Goal: Task Accomplishment & Management: Complete application form

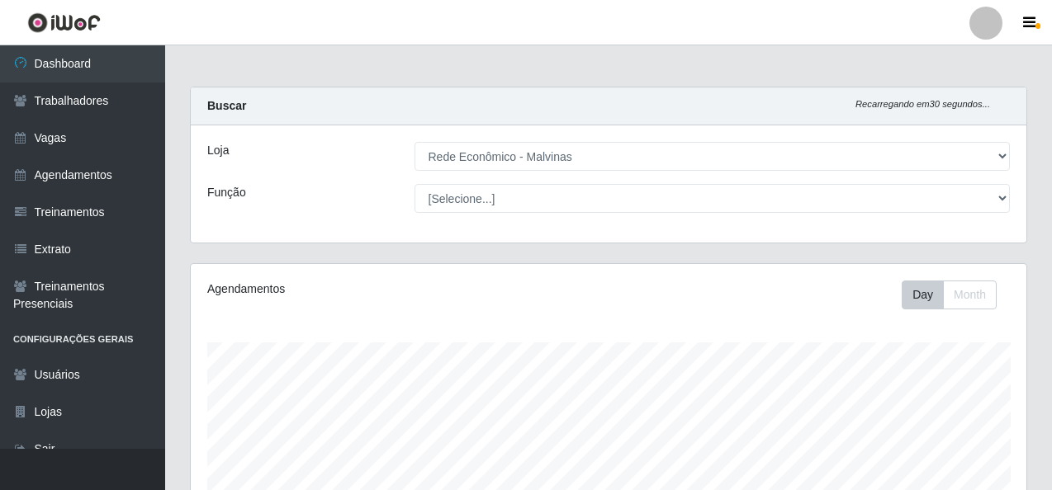
select select "194"
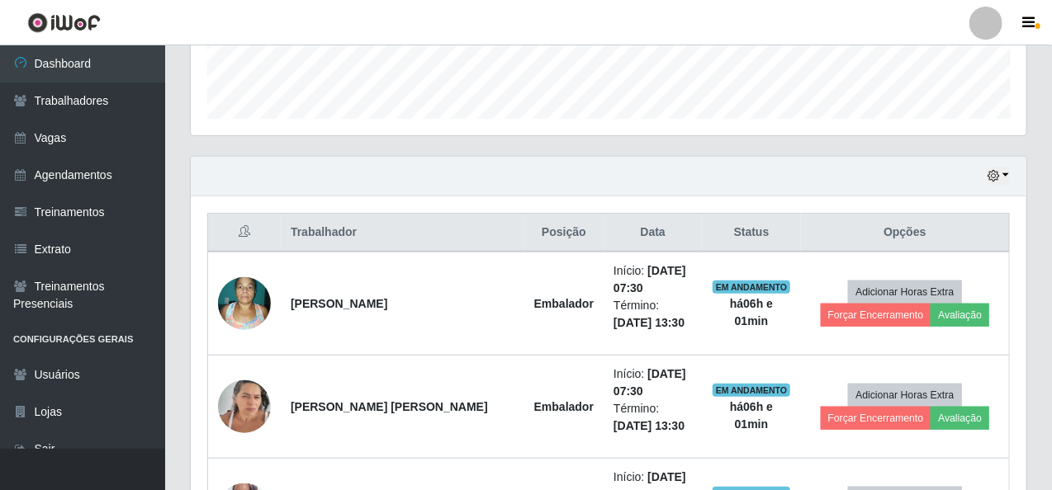
scroll to position [433, 0]
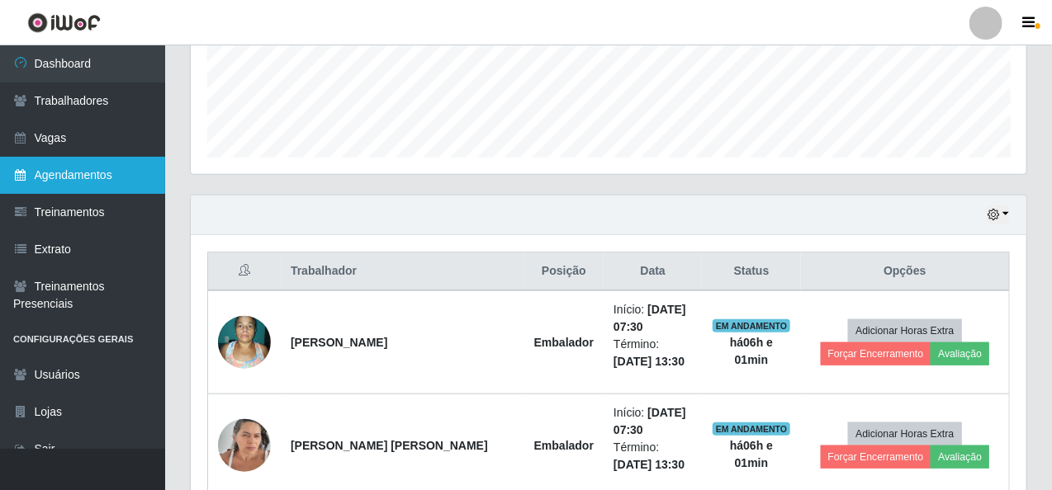
click at [76, 176] on link "Agendamentos" at bounding box center [82, 175] width 165 height 37
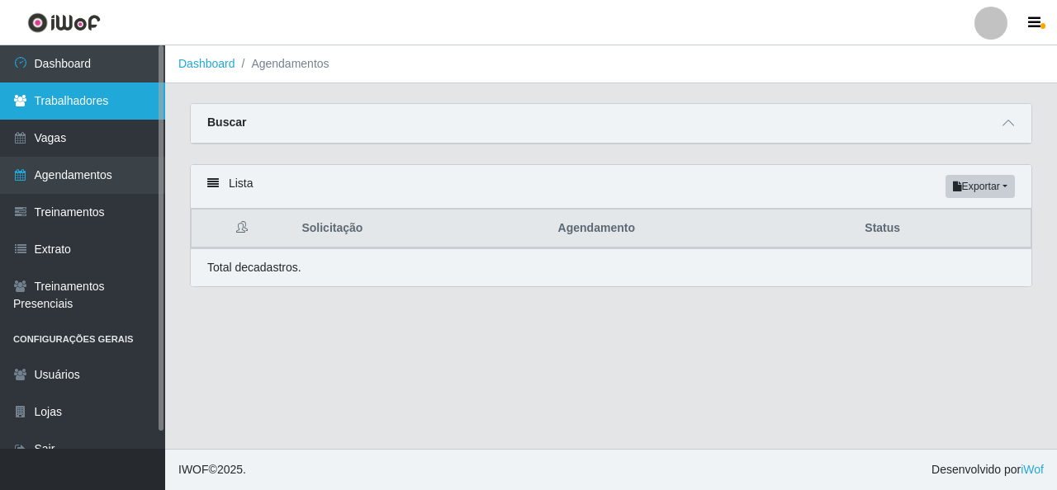
click at [23, 102] on icon at bounding box center [20, 101] width 15 height 12
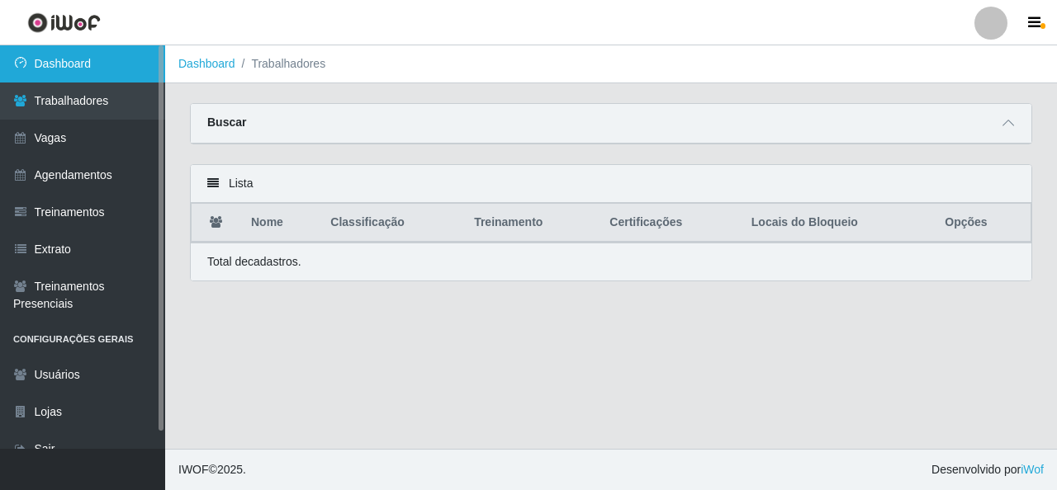
click at [63, 69] on link "Dashboard" at bounding box center [82, 63] width 165 height 37
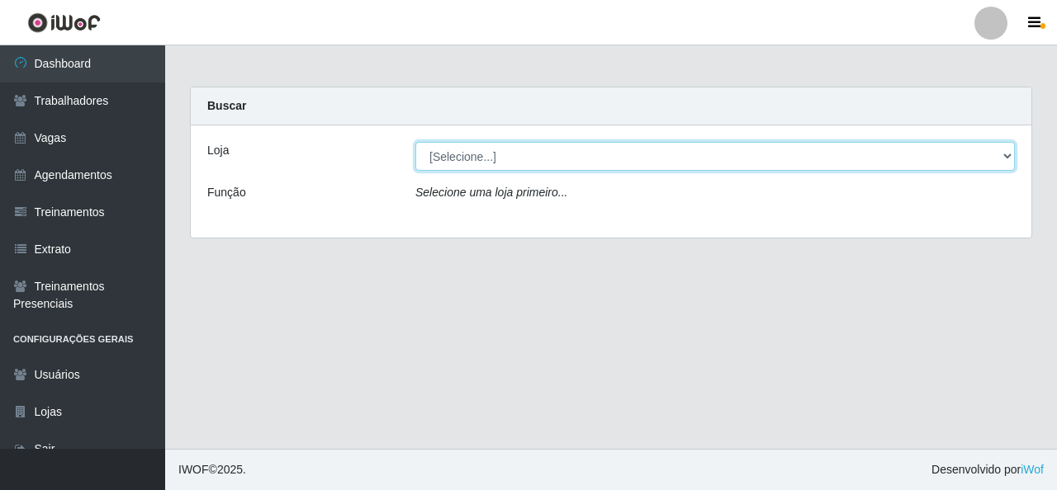
click at [528, 162] on select "[Selecione...] Rede Econômico - Malvinas Rede Econômico - Prata" at bounding box center [714, 156] width 599 height 29
select select "194"
click at [415, 142] on select "[Selecione...] Rede Econômico - Malvinas Rede Econômico - Prata" at bounding box center [714, 156] width 599 height 29
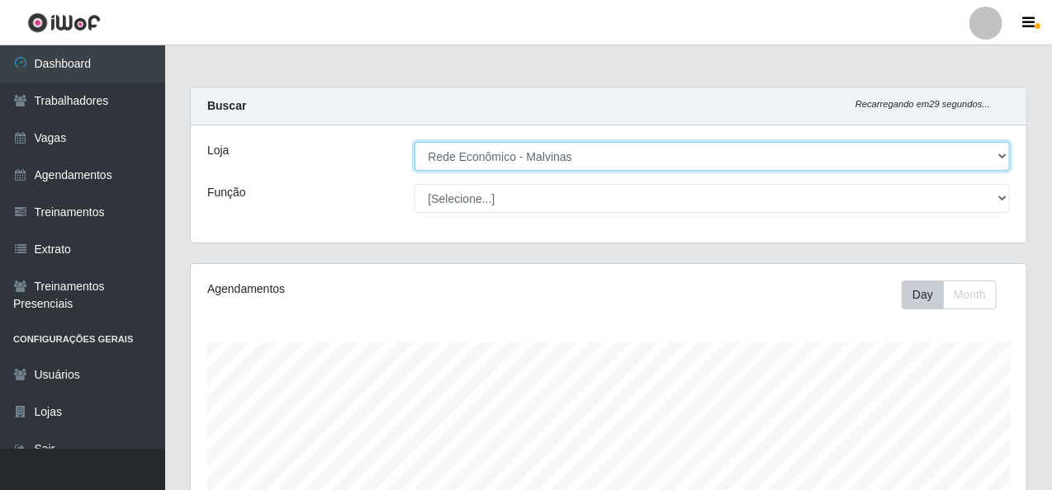
scroll to position [343, 836]
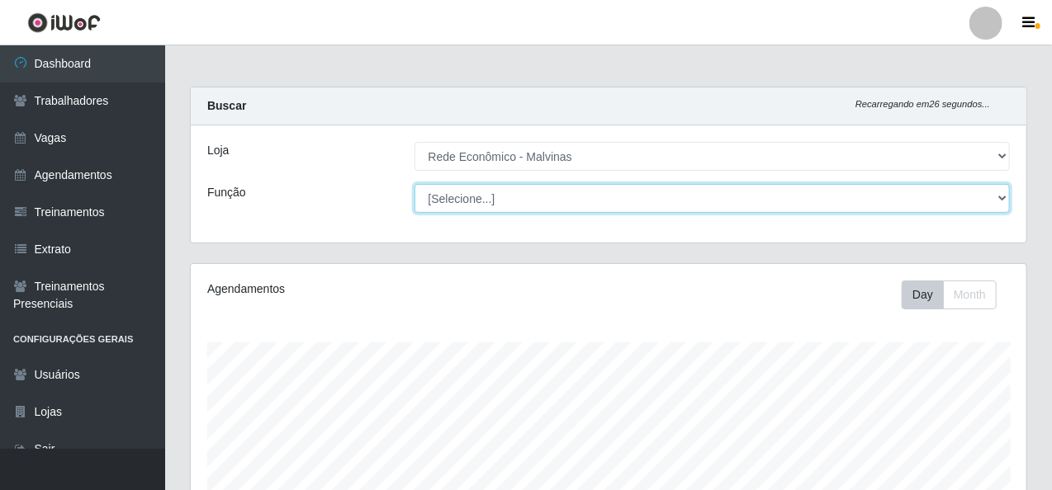
click at [998, 197] on select "[Selecione...] Embalador Embalador + Embalador ++ Operador de Caixa Operador de…" at bounding box center [712, 198] width 596 height 29
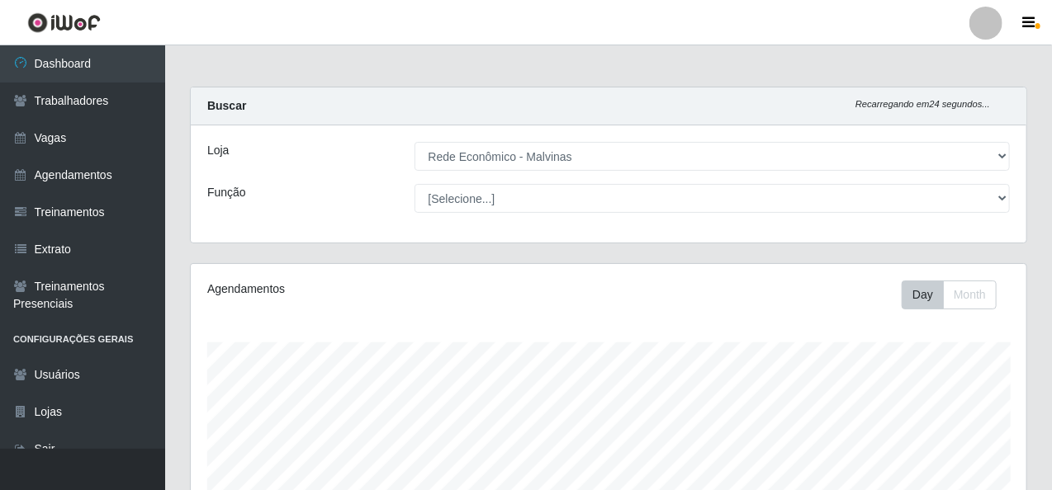
click at [301, 159] on div "Loja" at bounding box center [298, 156] width 207 height 29
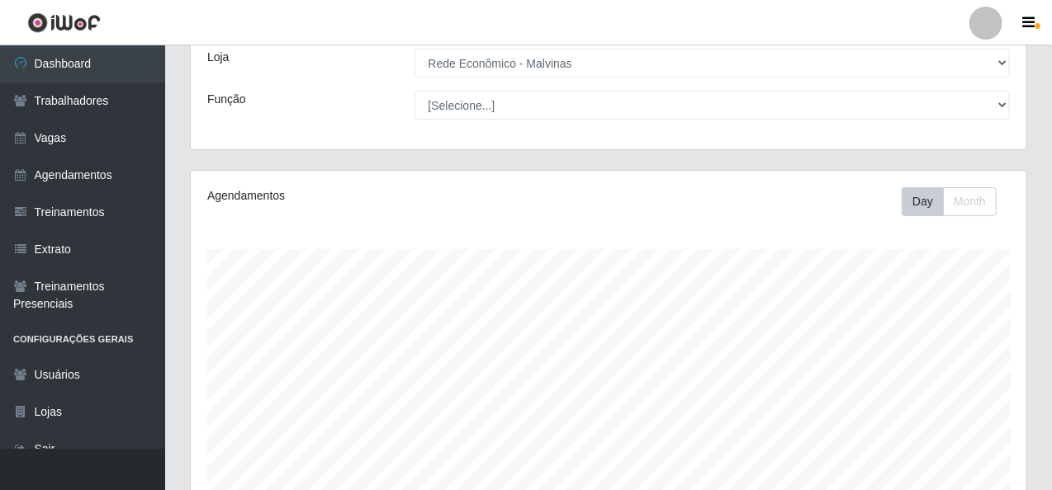
scroll to position [20, 0]
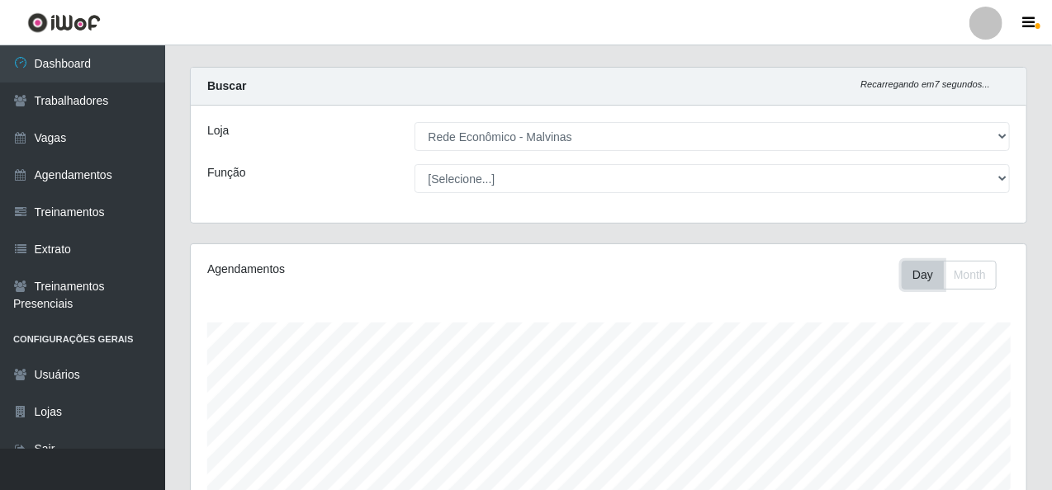
click at [915, 271] on button "Day" at bounding box center [923, 275] width 42 height 29
click at [966, 274] on button "Month" at bounding box center [970, 275] width 54 height 29
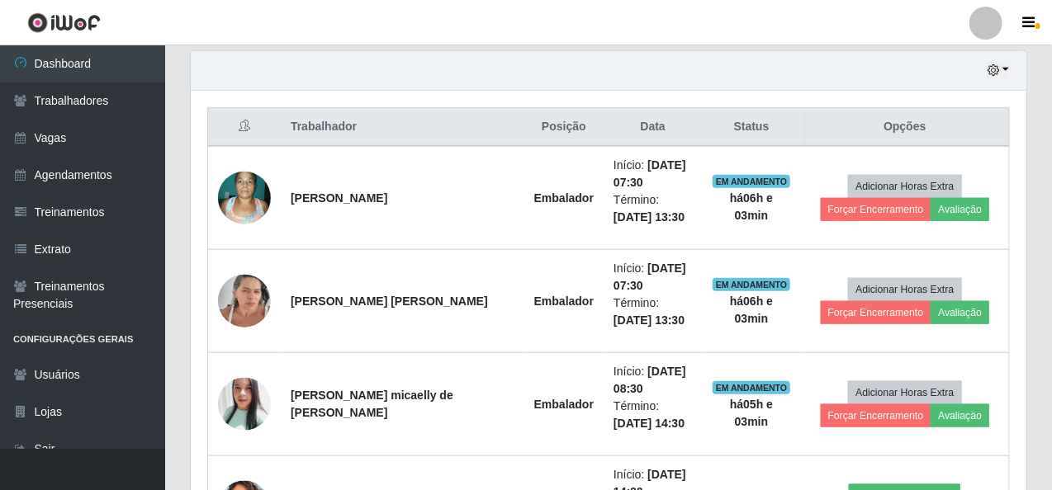
scroll to position [578, 0]
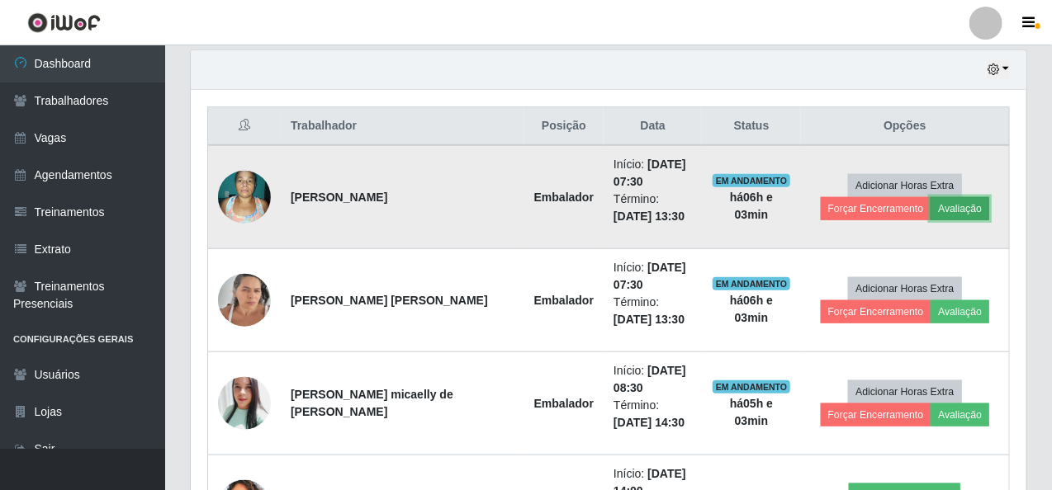
click at [960, 201] on button "Avaliação" at bounding box center [960, 208] width 59 height 23
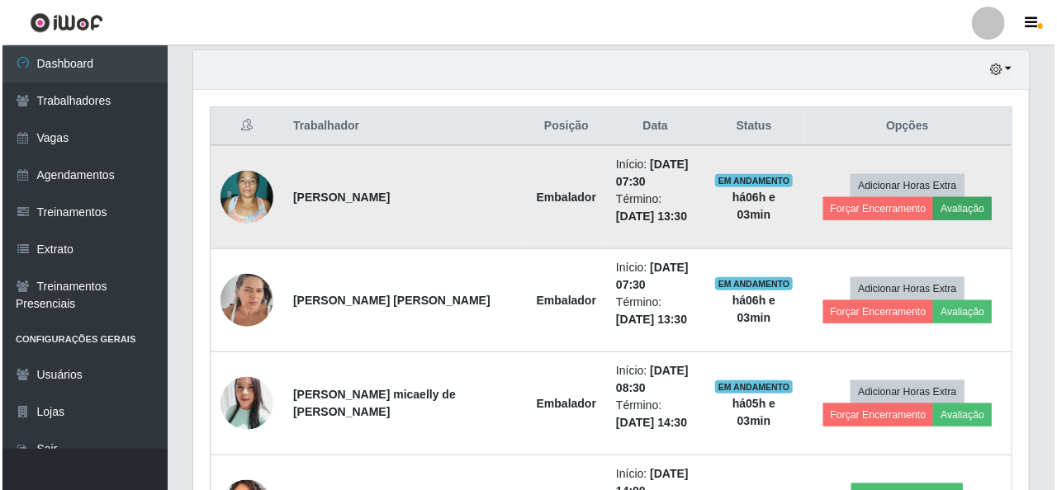
scroll to position [343, 829]
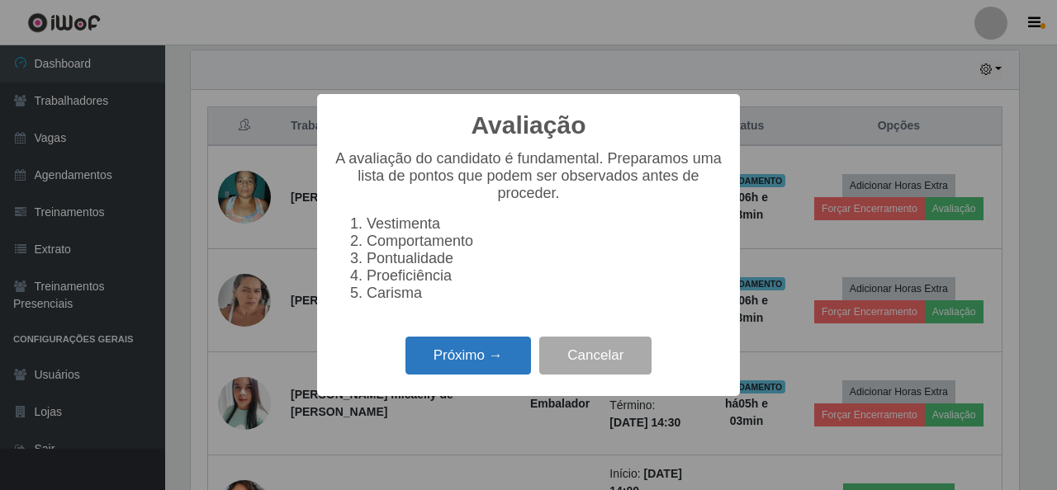
click at [452, 361] on button "Próximo →" at bounding box center [467, 356] width 125 height 39
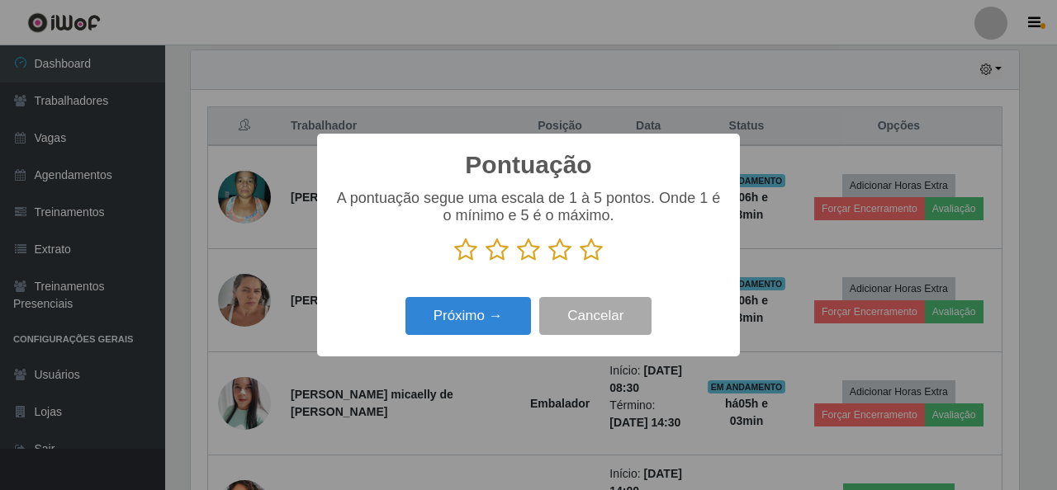
scroll to position [825312, 824825]
click at [590, 242] on icon at bounding box center [591, 250] width 23 height 25
click at [580, 263] on input "radio" at bounding box center [580, 263] width 0 height 0
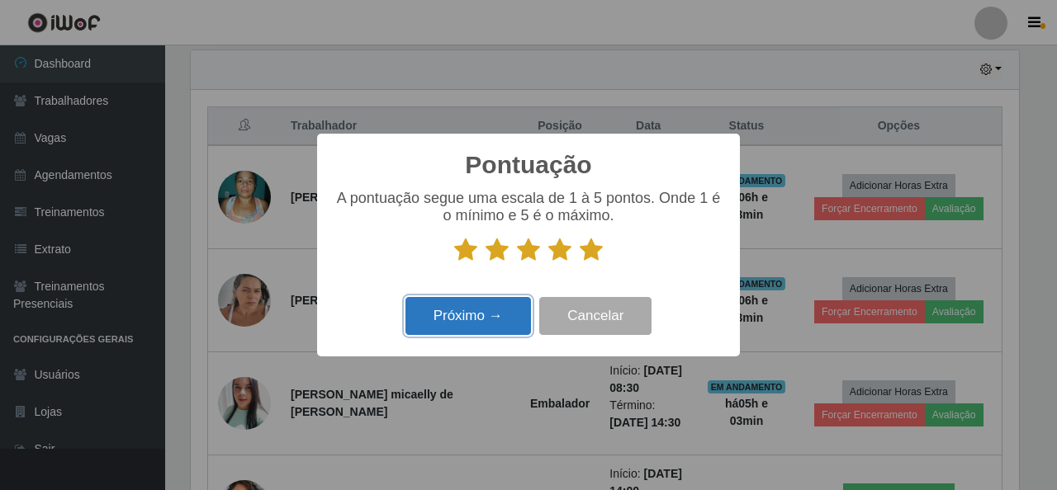
click at [499, 311] on button "Próximo →" at bounding box center [467, 316] width 125 height 39
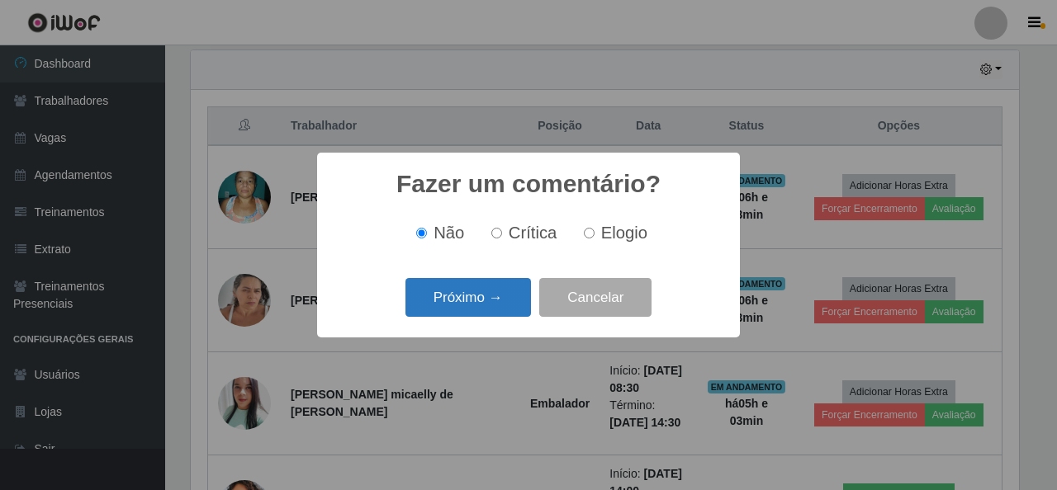
click at [483, 304] on button "Próximo →" at bounding box center [467, 297] width 125 height 39
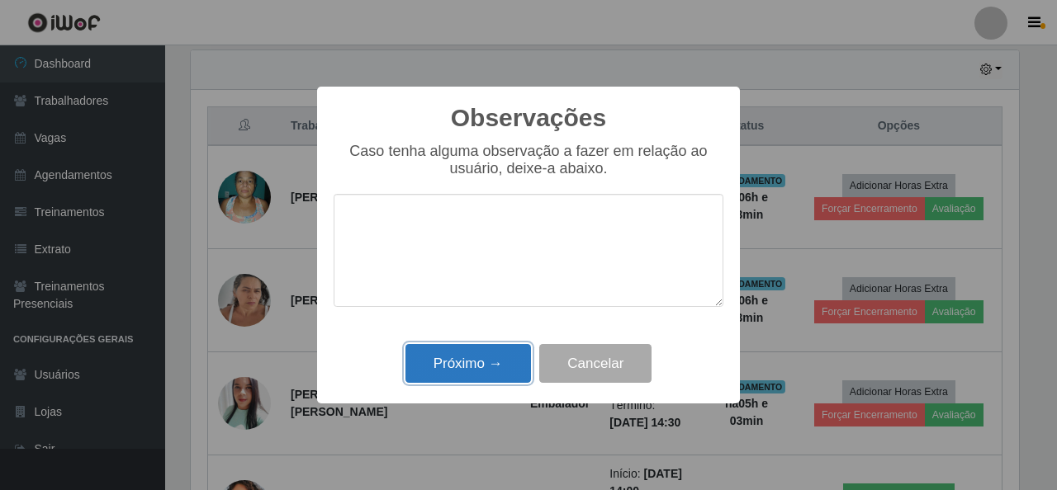
click at [475, 374] on button "Próximo →" at bounding box center [467, 363] width 125 height 39
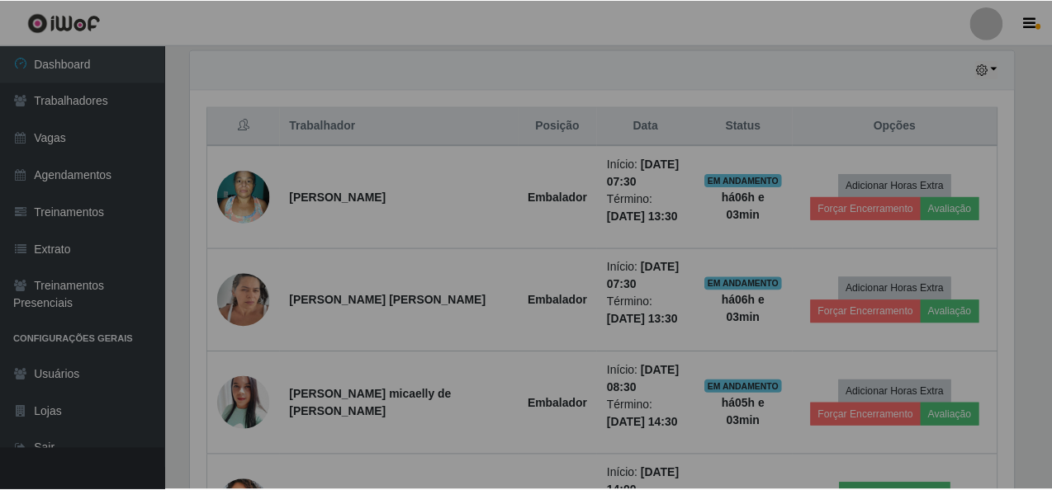
scroll to position [343, 836]
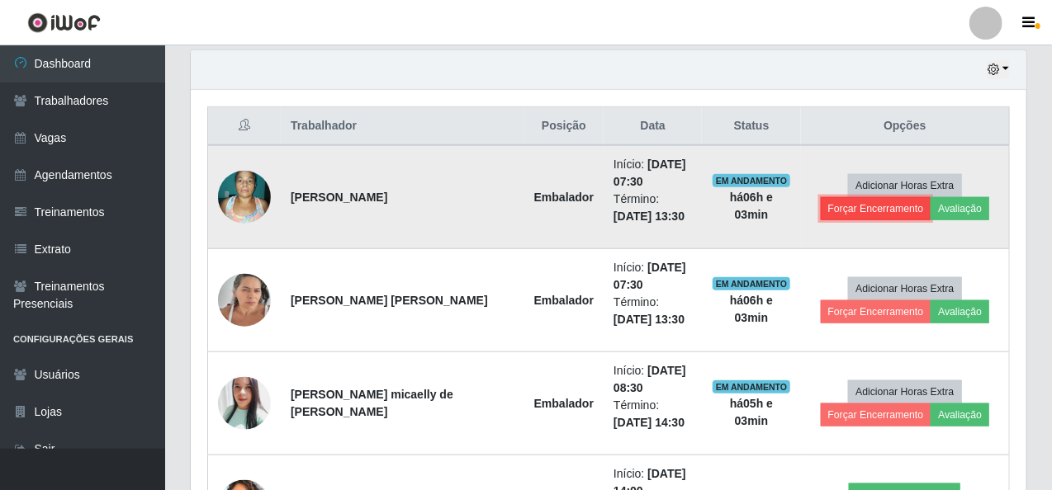
click at [890, 205] on button "Forçar Encerramento" at bounding box center [876, 208] width 111 height 23
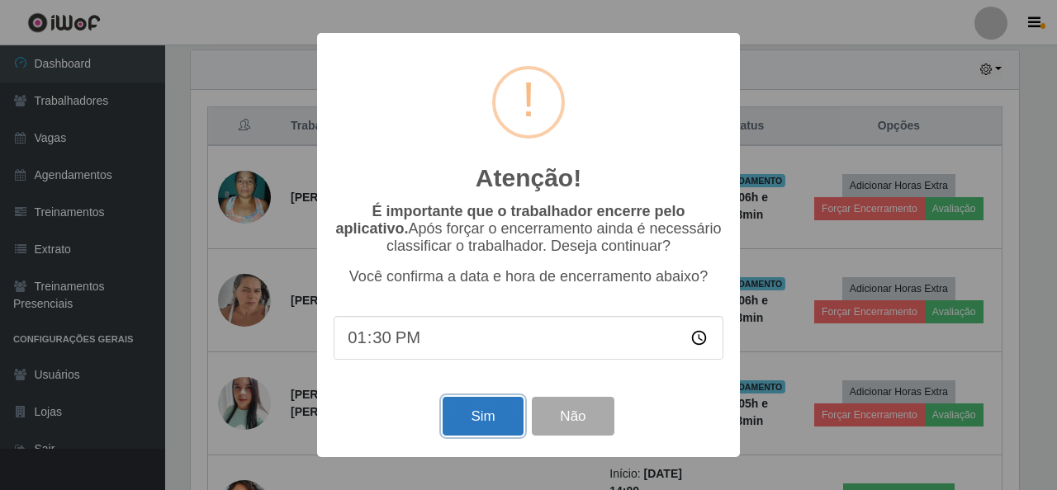
click at [491, 427] on button "Sim" at bounding box center [483, 416] width 80 height 39
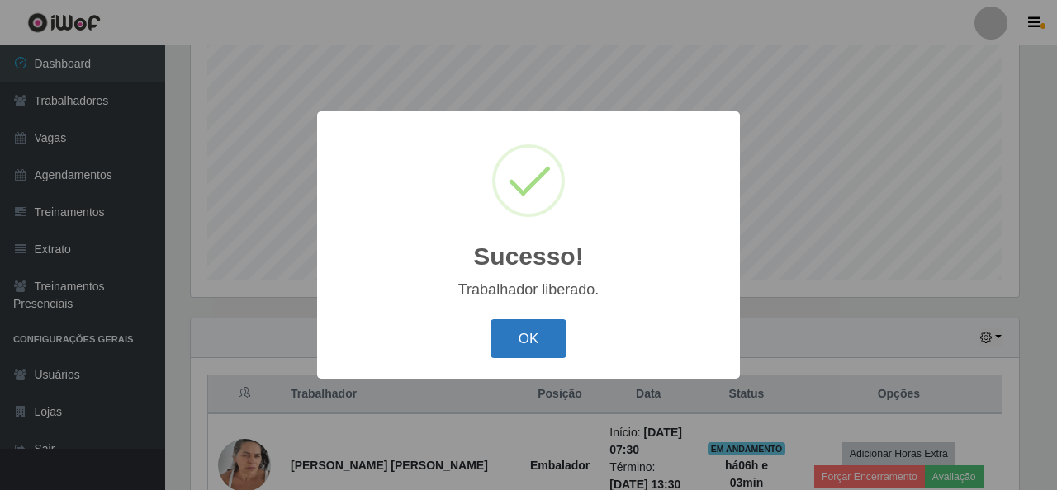
click at [526, 335] on button "OK" at bounding box center [528, 339] width 77 height 39
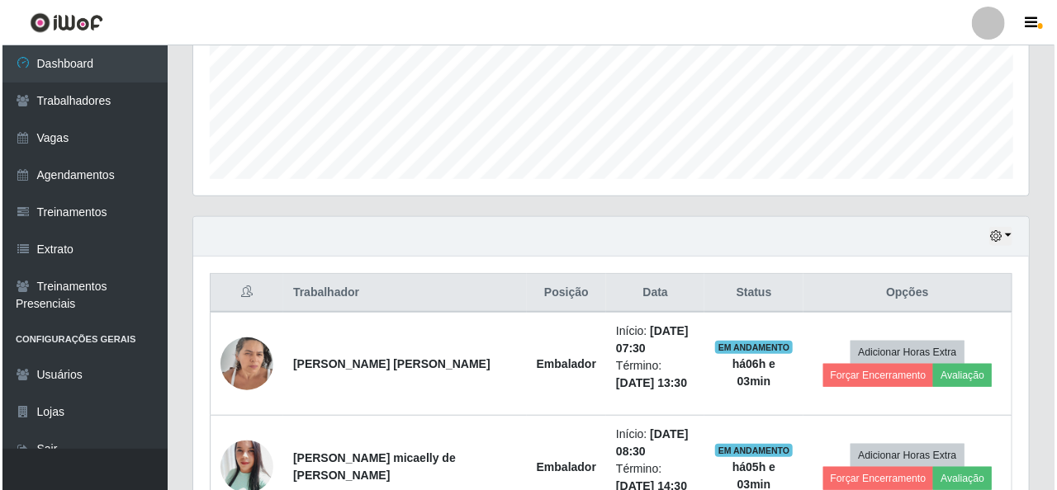
scroll to position [557, 0]
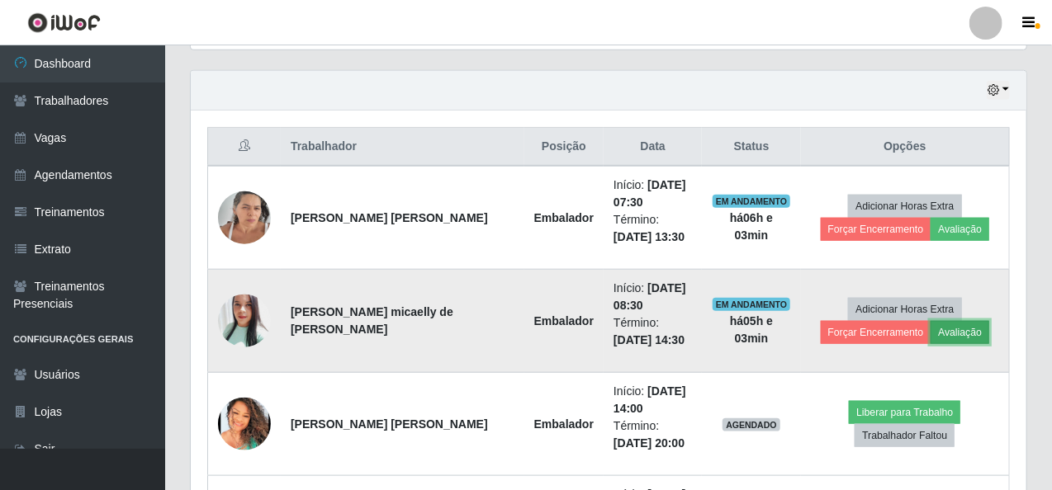
click at [954, 335] on button "Avaliação" at bounding box center [960, 332] width 59 height 23
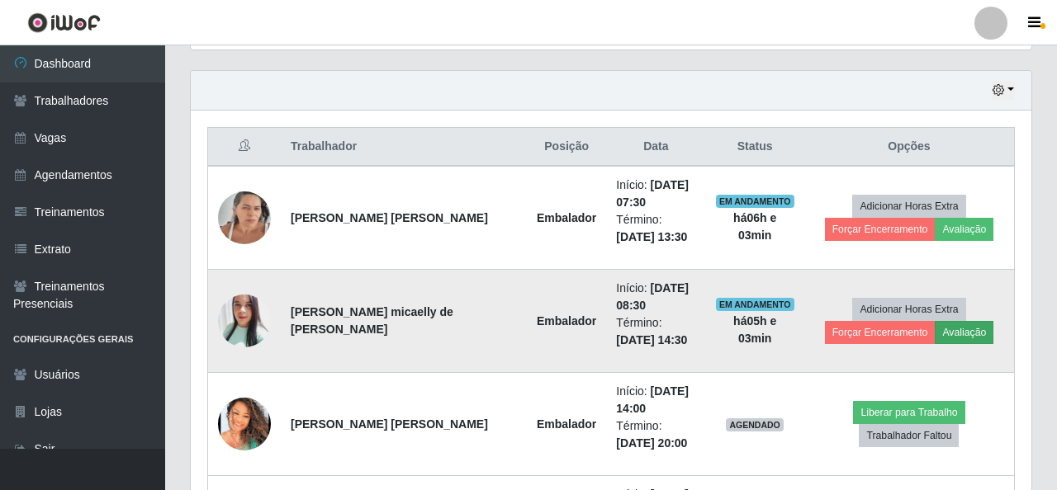
scroll to position [343, 829]
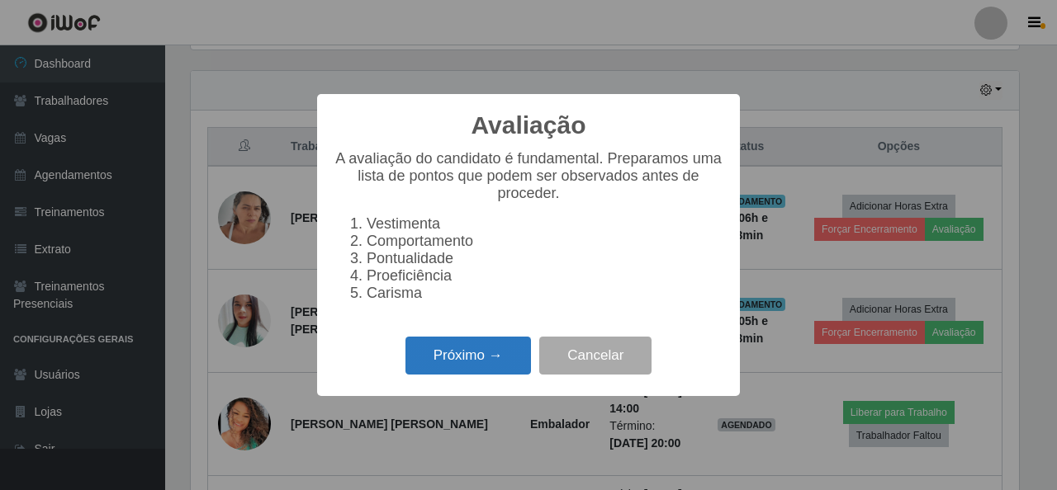
click at [477, 370] on button "Próximo →" at bounding box center [467, 356] width 125 height 39
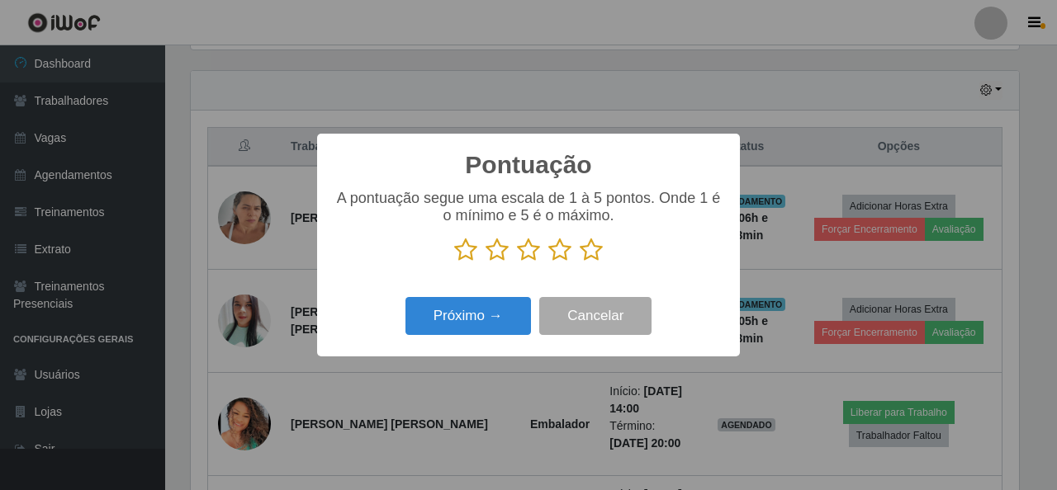
scroll to position [825312, 824825]
click at [594, 245] on icon at bounding box center [591, 250] width 23 height 25
click at [580, 263] on input "radio" at bounding box center [580, 263] width 0 height 0
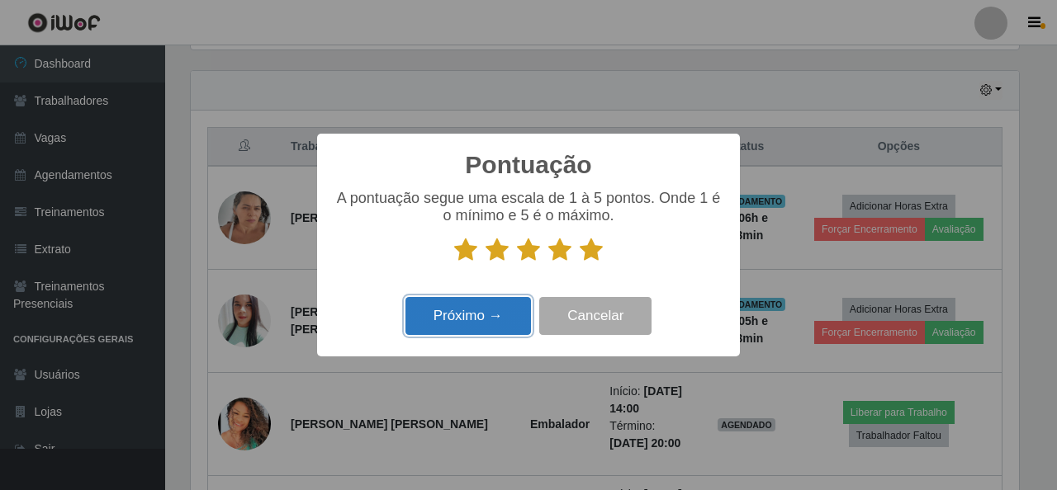
click at [464, 309] on button "Próximo →" at bounding box center [467, 316] width 125 height 39
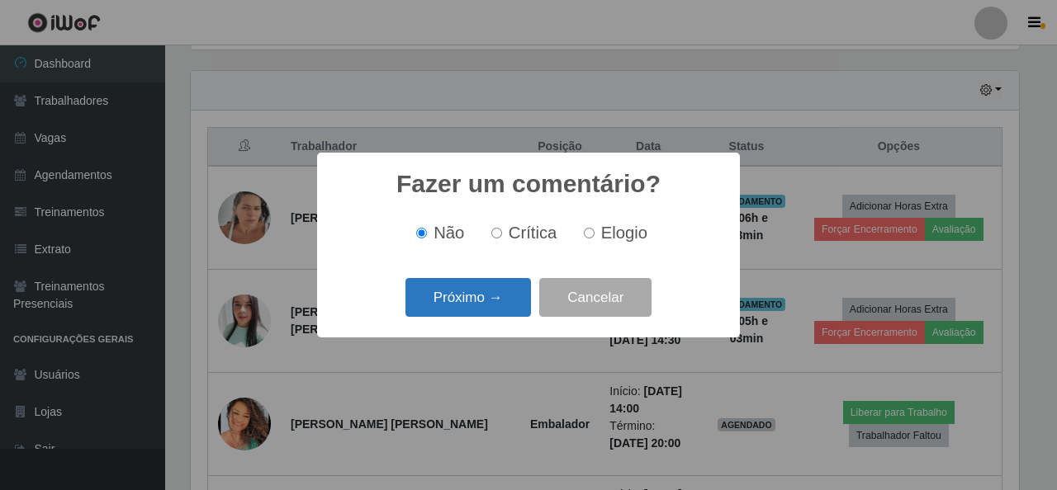
click at [459, 304] on button "Próximo →" at bounding box center [467, 297] width 125 height 39
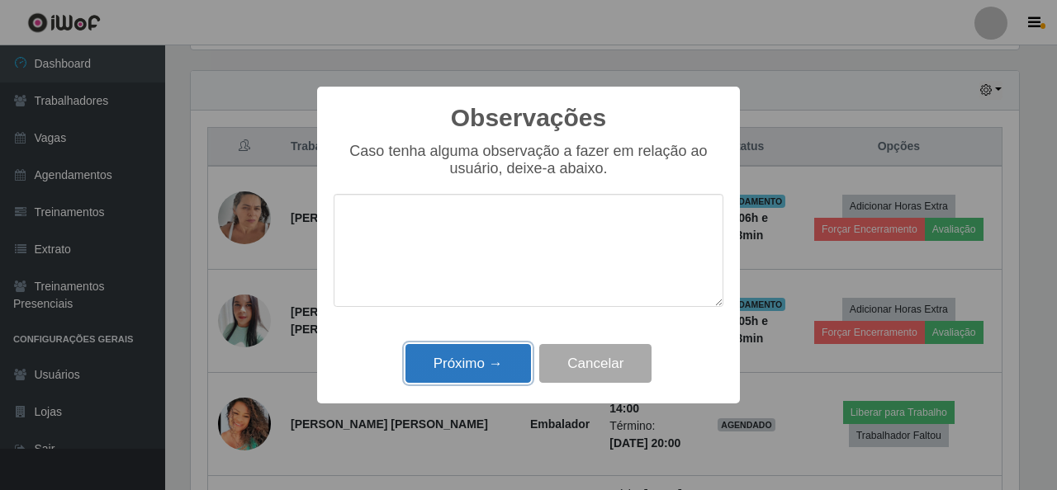
click at [461, 359] on button "Próximo →" at bounding box center [467, 363] width 125 height 39
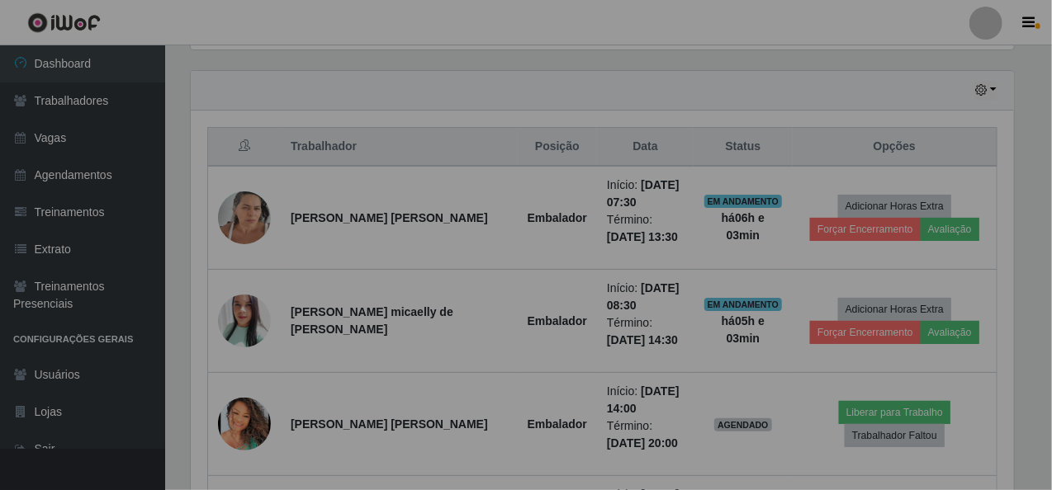
scroll to position [343, 836]
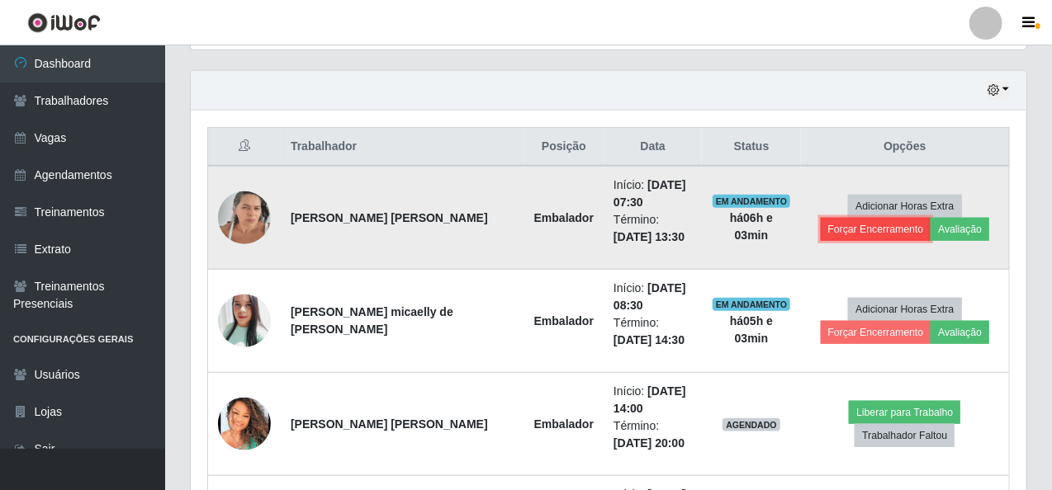
click at [850, 225] on button "Forçar Encerramento" at bounding box center [876, 229] width 111 height 23
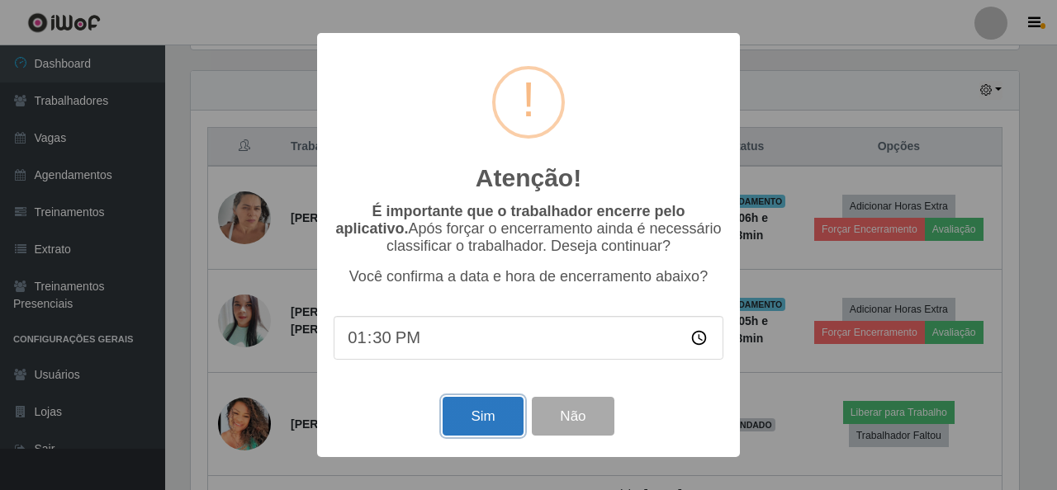
click at [481, 413] on button "Sim" at bounding box center [483, 416] width 80 height 39
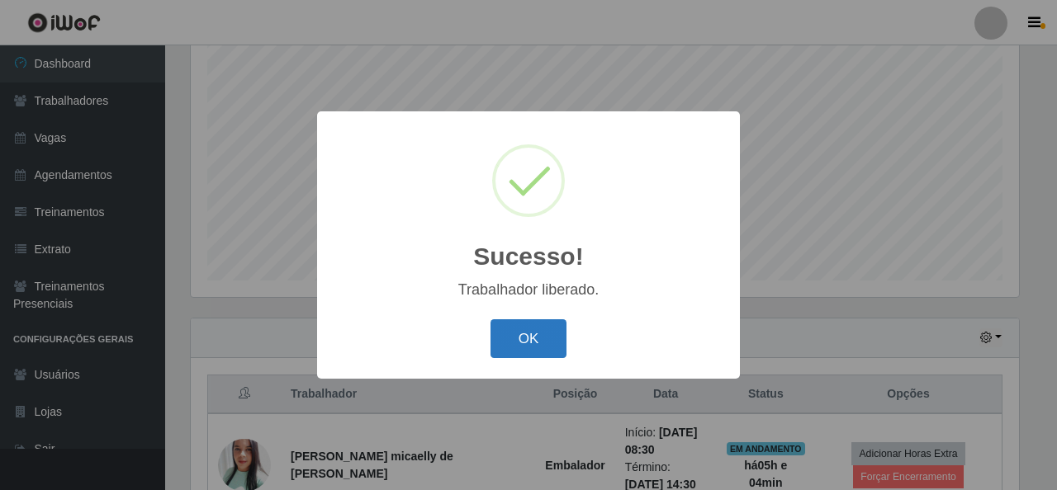
click at [509, 348] on button "OK" at bounding box center [528, 339] width 77 height 39
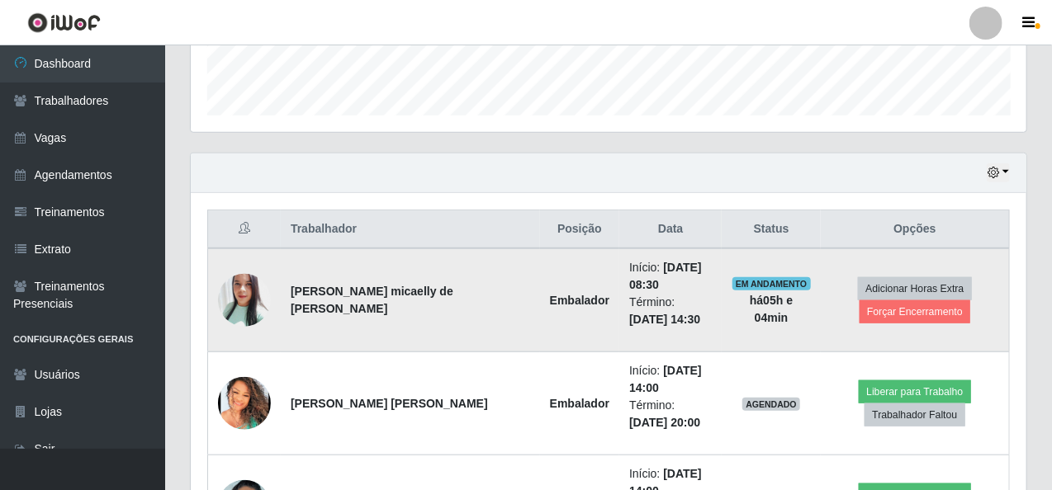
scroll to position [0, 0]
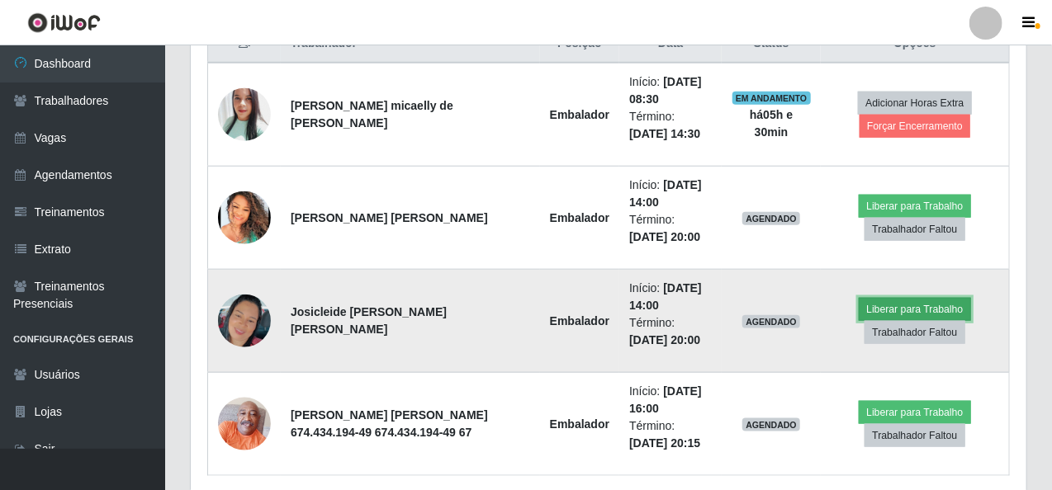
click at [904, 301] on button "Liberar para Trabalho" at bounding box center [914, 309] width 111 height 23
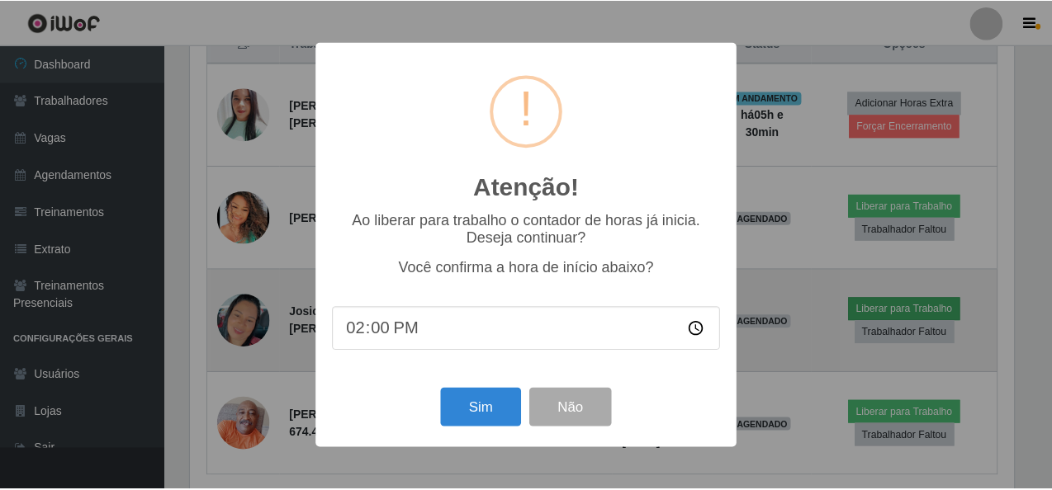
scroll to position [343, 829]
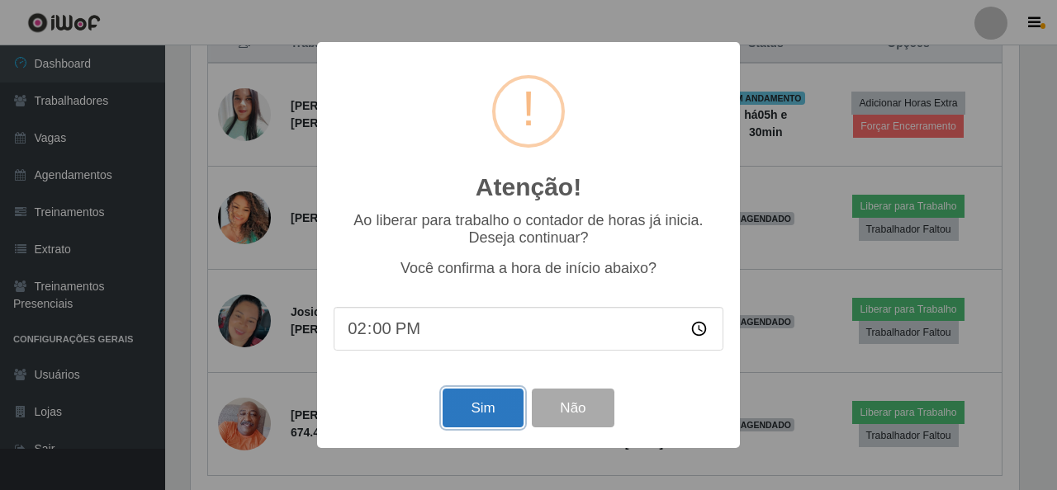
click at [518, 405] on button "Sim" at bounding box center [483, 408] width 80 height 39
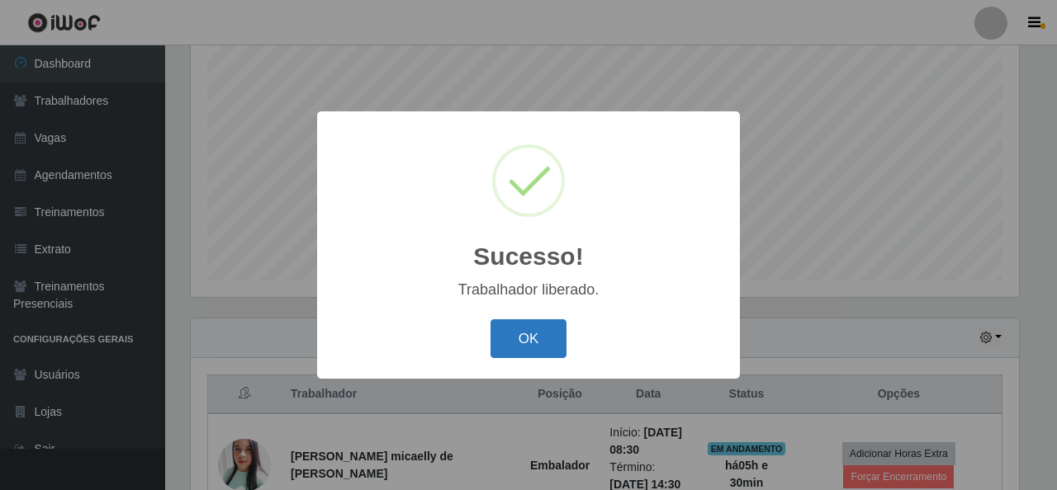
click at [519, 348] on button "OK" at bounding box center [528, 339] width 77 height 39
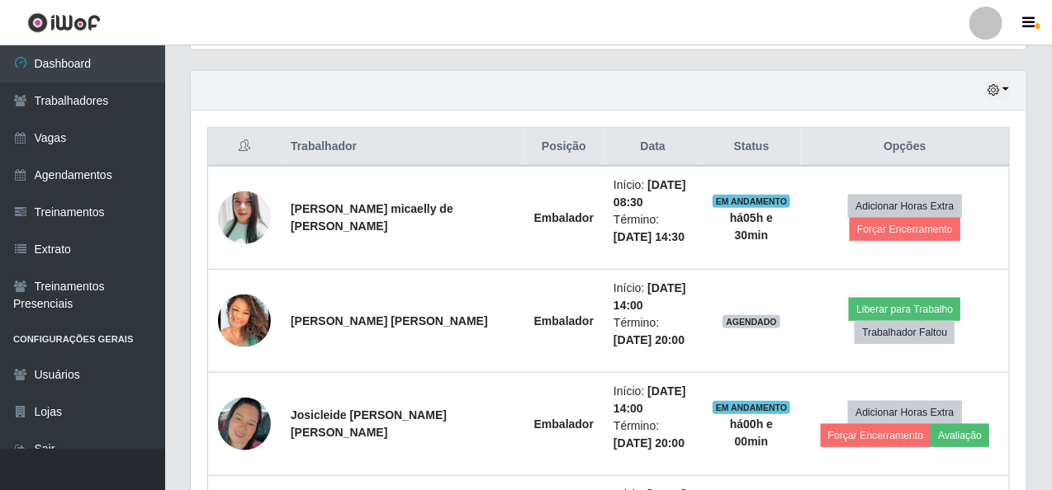
scroll to position [722, 0]
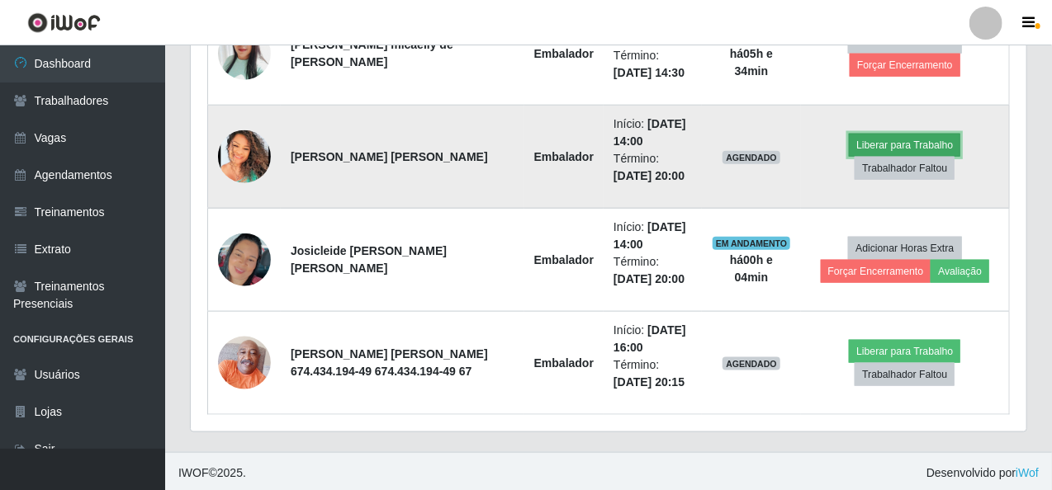
click at [888, 134] on button "Liberar para Trabalho" at bounding box center [904, 145] width 111 height 23
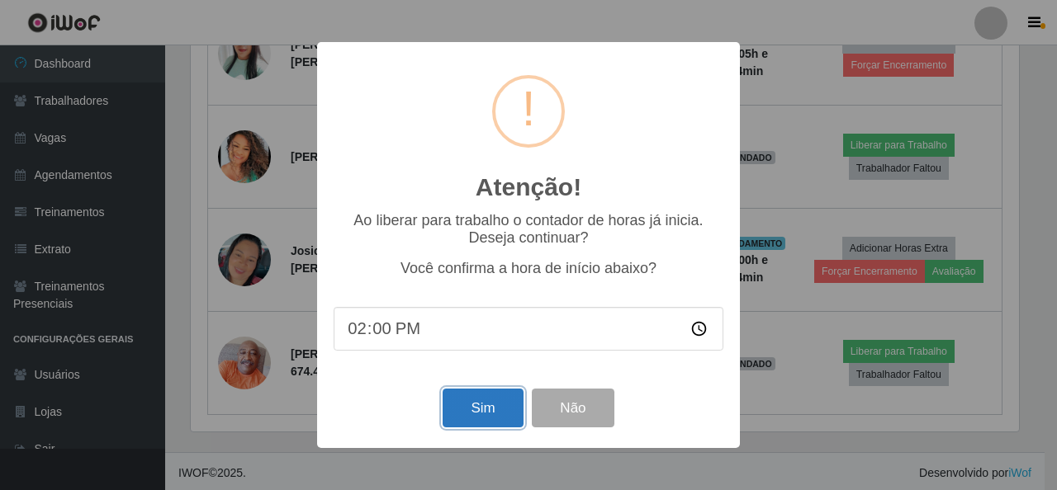
click at [475, 422] on button "Sim" at bounding box center [483, 408] width 80 height 39
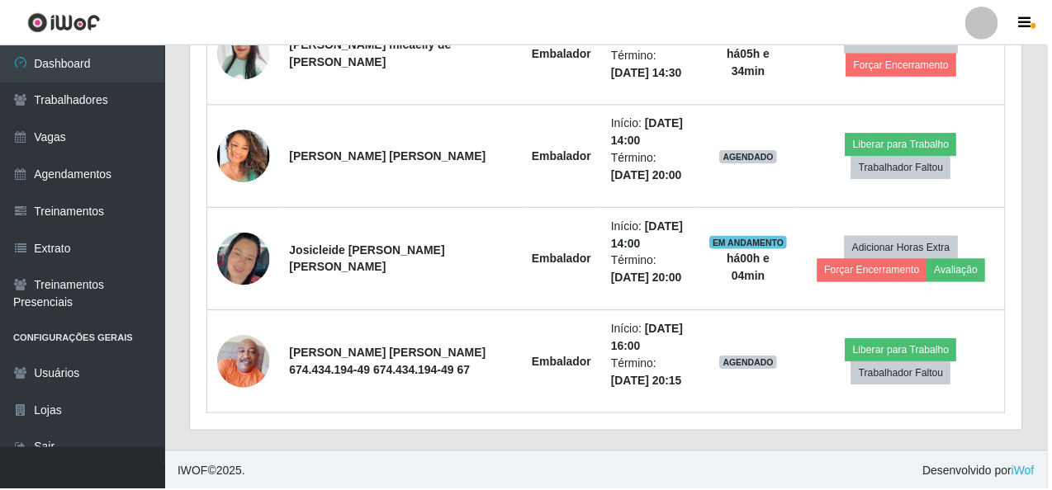
scroll to position [310, 0]
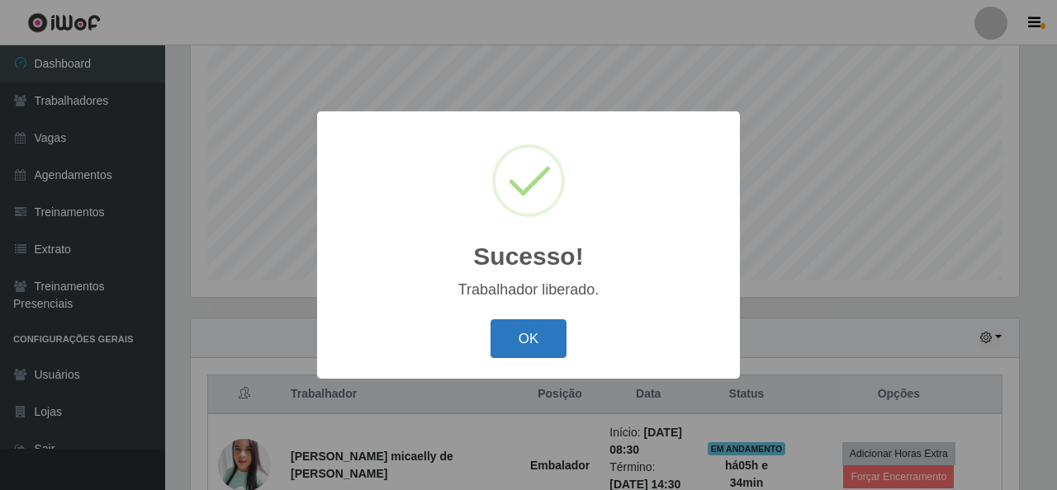
click at [548, 343] on button "OK" at bounding box center [528, 339] width 77 height 39
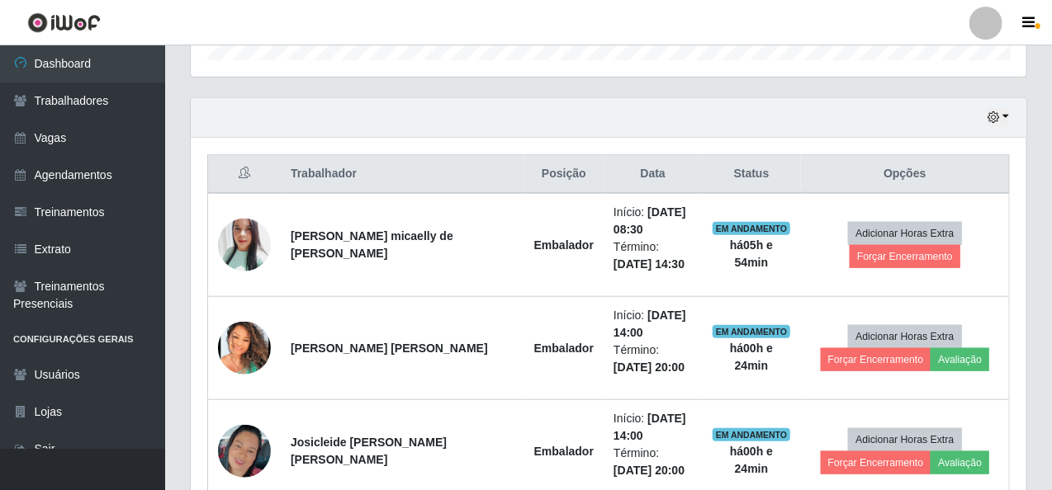
scroll to position [557, 0]
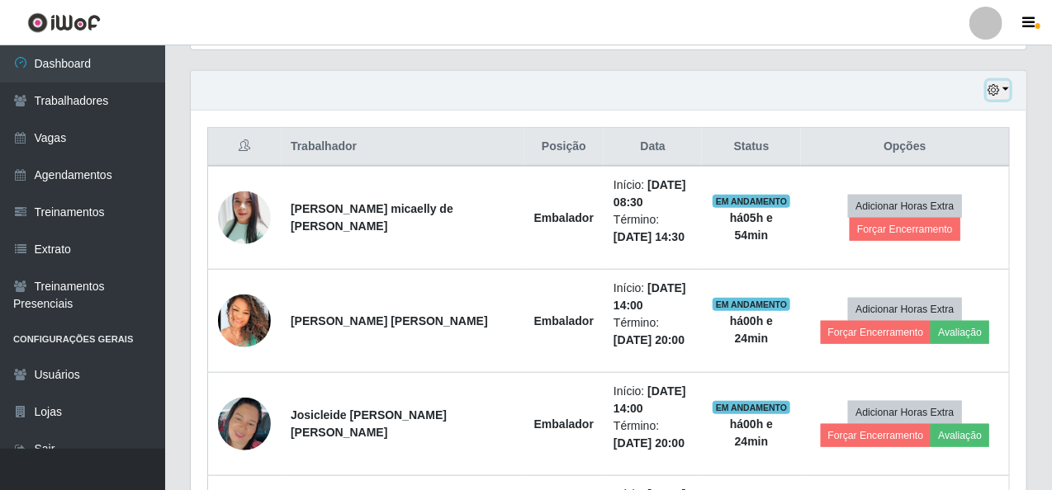
click at [1007, 88] on button "button" at bounding box center [998, 90] width 23 height 19
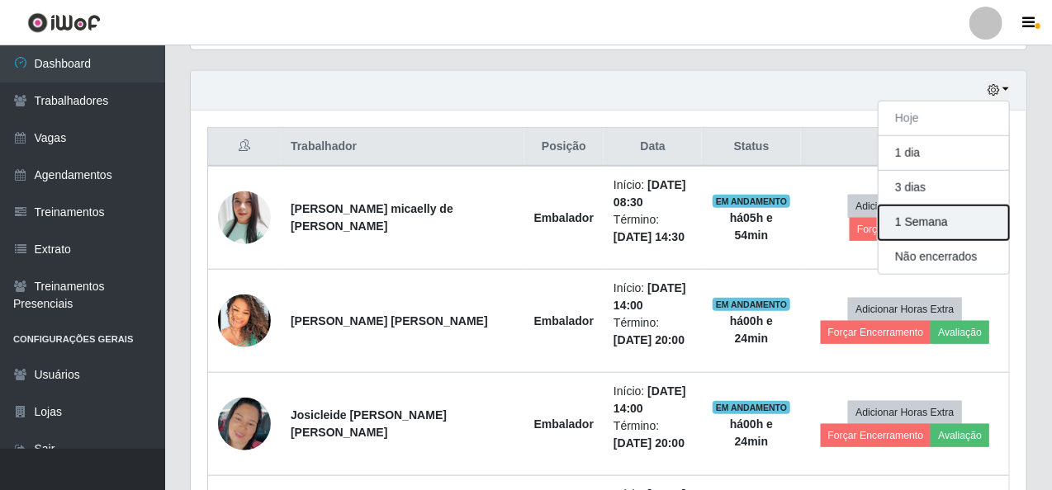
click at [958, 223] on button "1 Semana" at bounding box center [943, 223] width 130 height 35
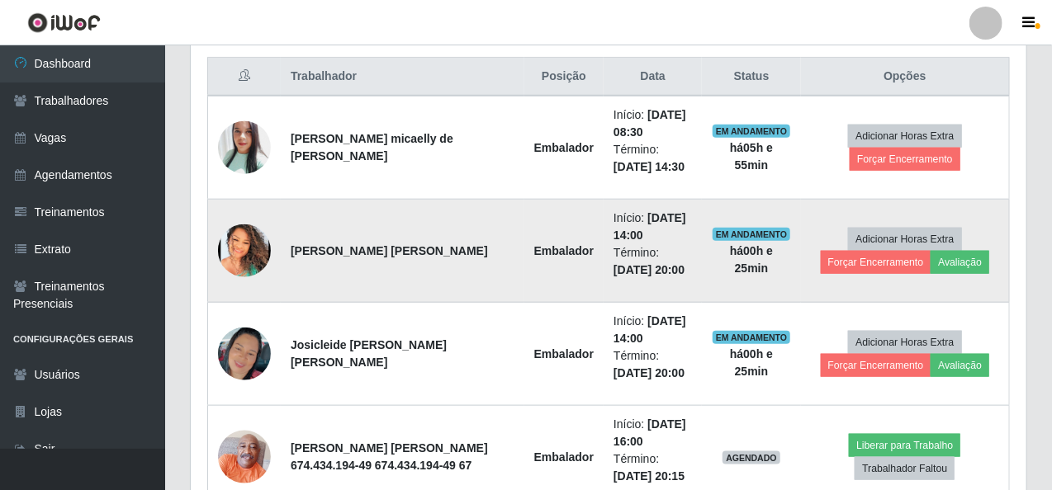
scroll to position [556, 0]
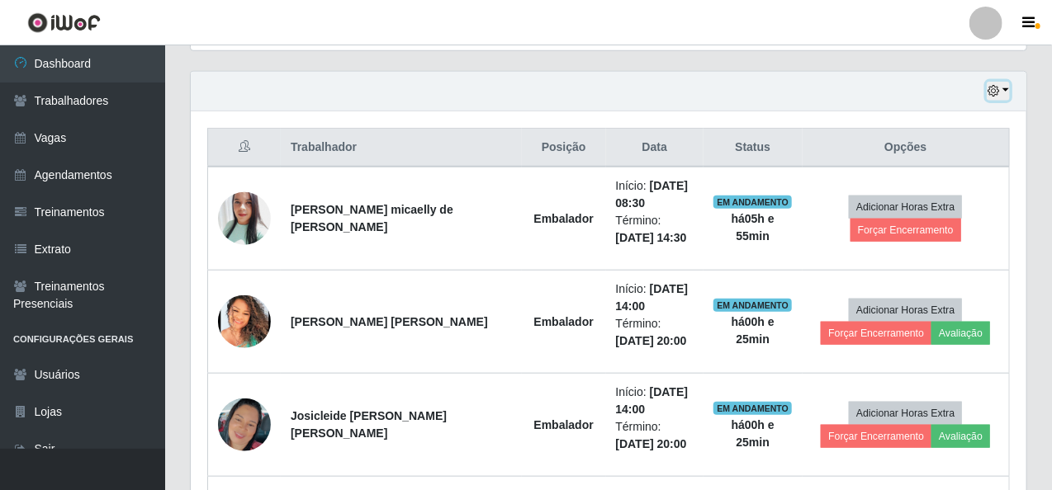
click at [1006, 88] on button "button" at bounding box center [998, 91] width 23 height 19
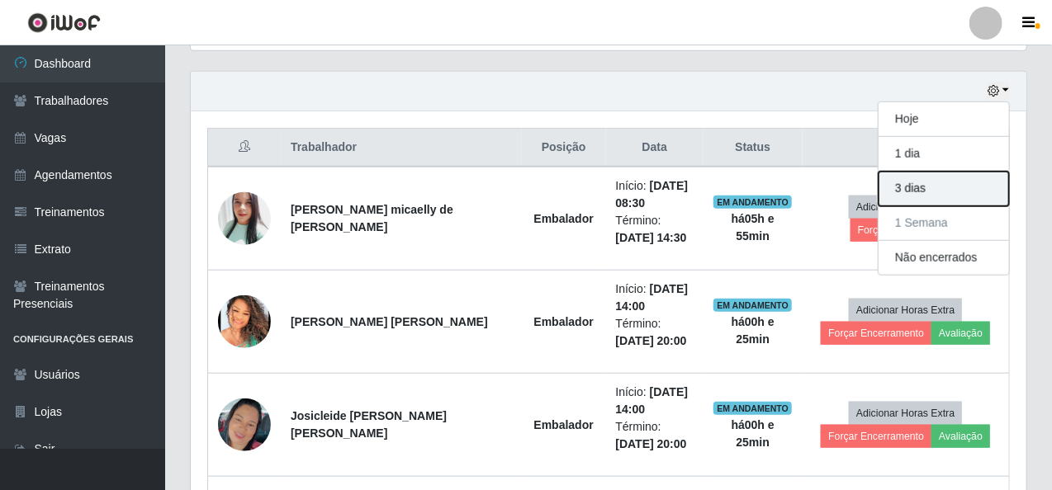
click at [949, 182] on button "3 dias" at bounding box center [943, 189] width 130 height 35
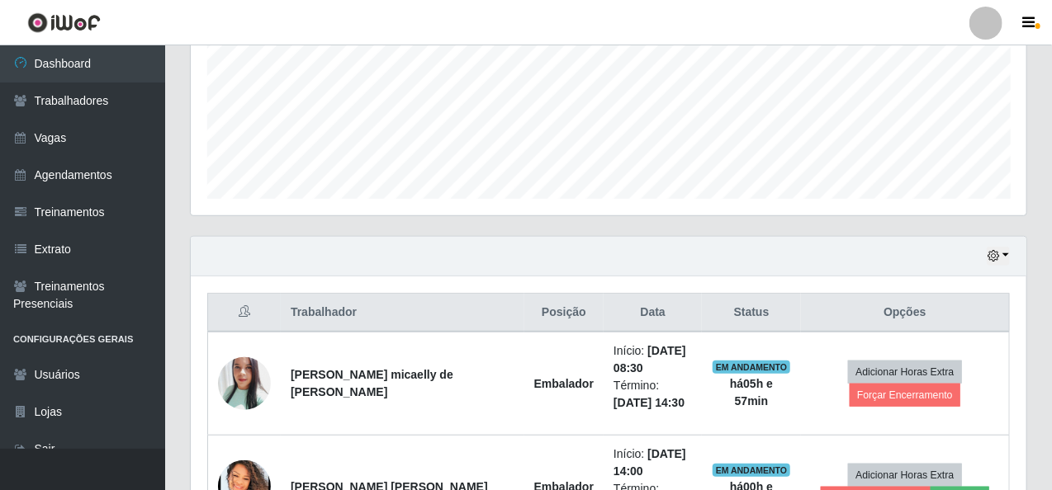
scroll to position [474, 0]
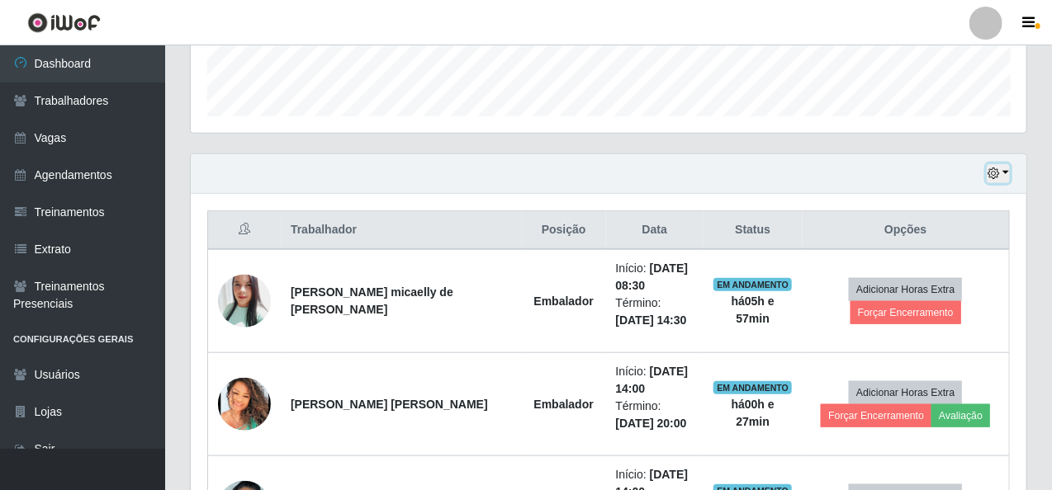
click at [1007, 169] on button "button" at bounding box center [998, 173] width 23 height 19
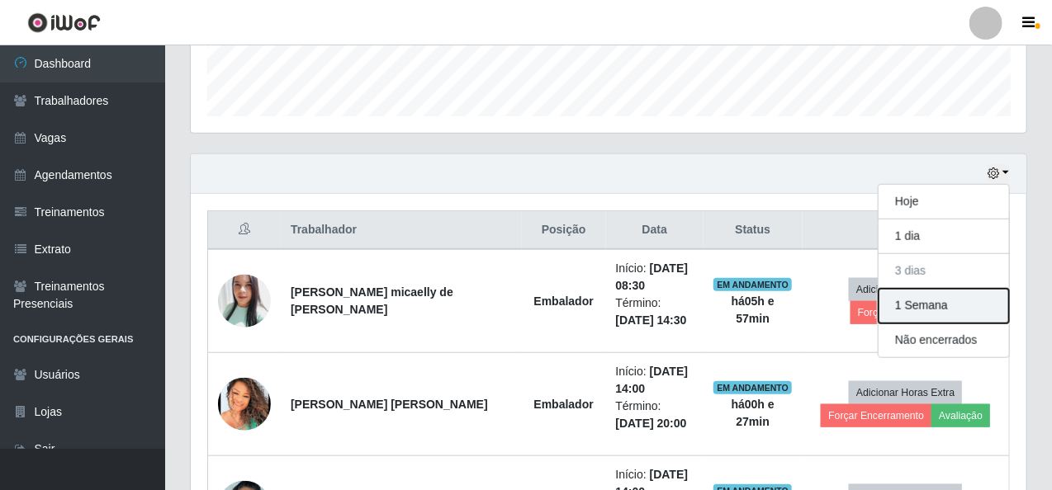
click at [912, 308] on button "1 Semana" at bounding box center [943, 306] width 130 height 35
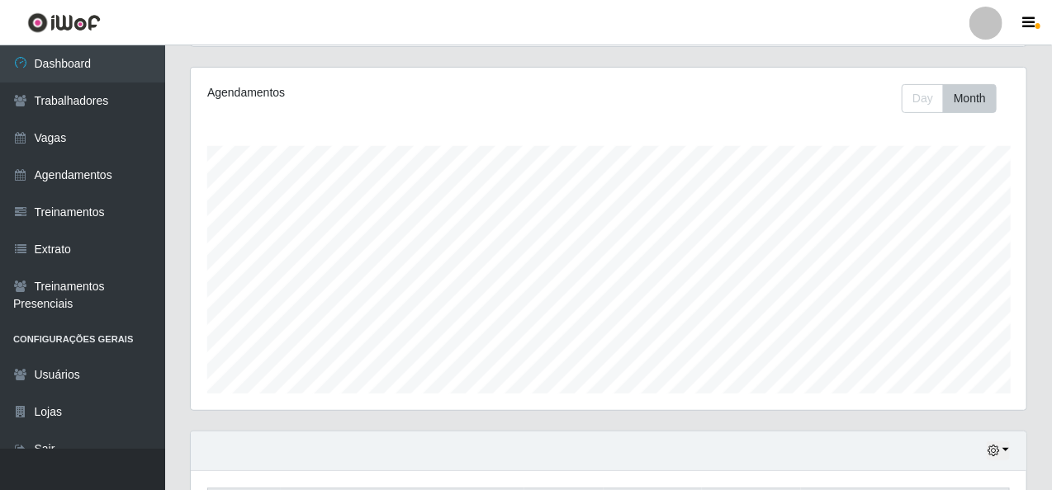
scroll to position [413, 0]
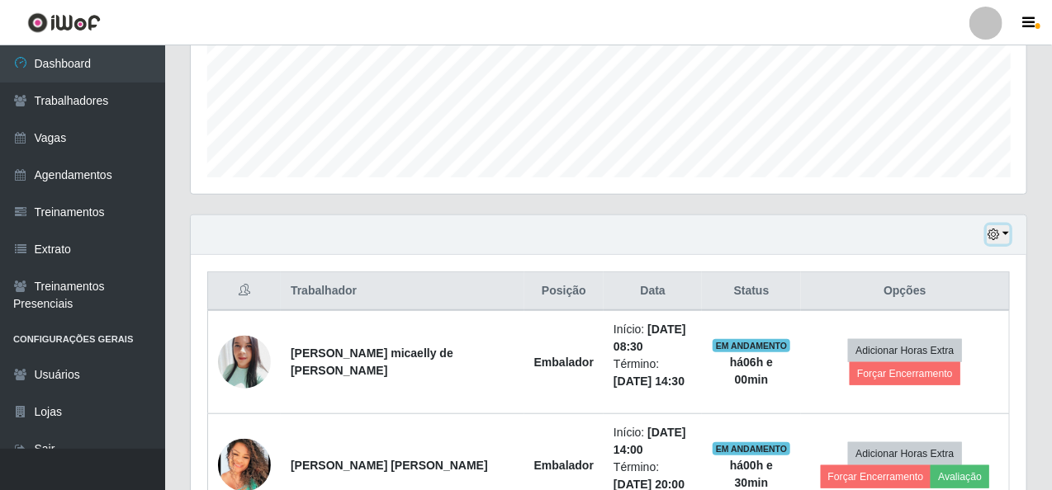
click at [1006, 234] on button "button" at bounding box center [998, 234] width 23 height 19
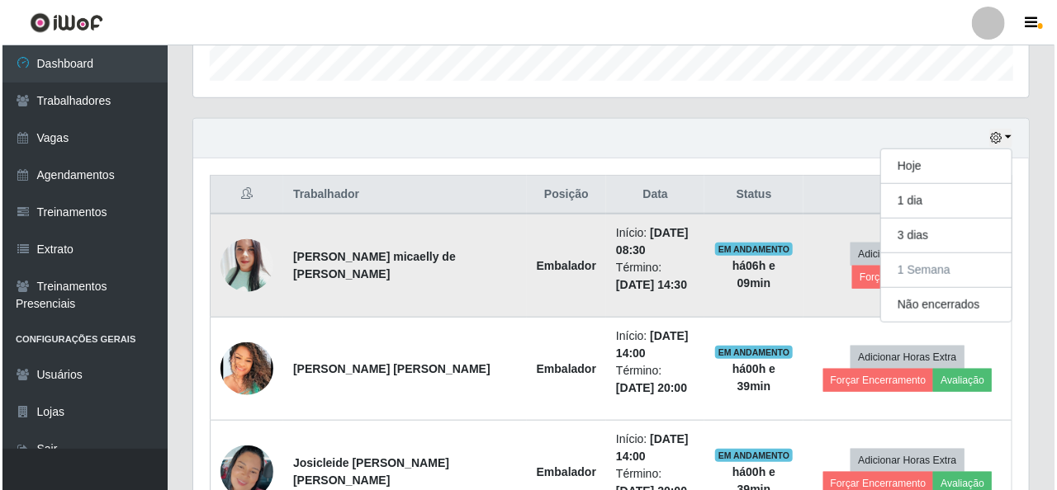
scroll to position [474, 0]
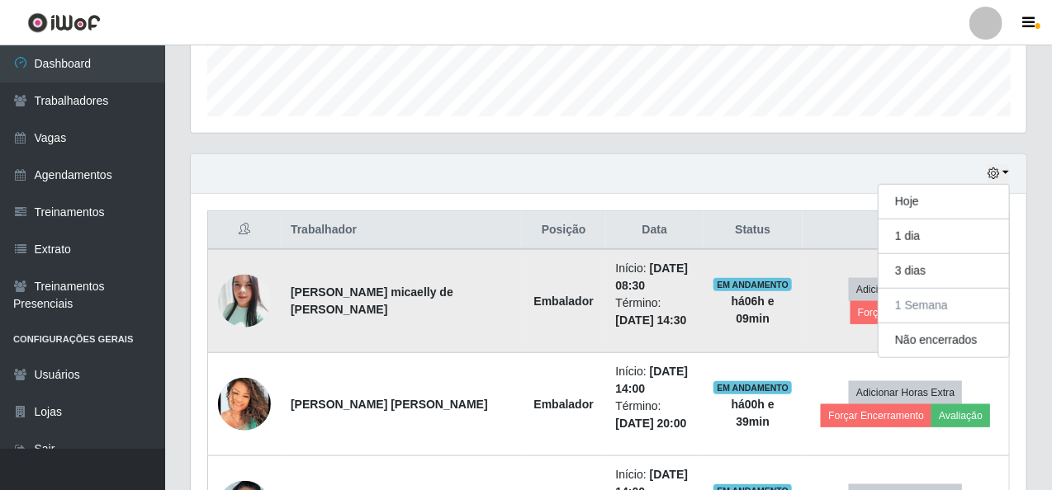
click at [766, 330] on td "EM ANDAMENTO há 06 h e 09 min" at bounding box center [752, 301] width 99 height 104
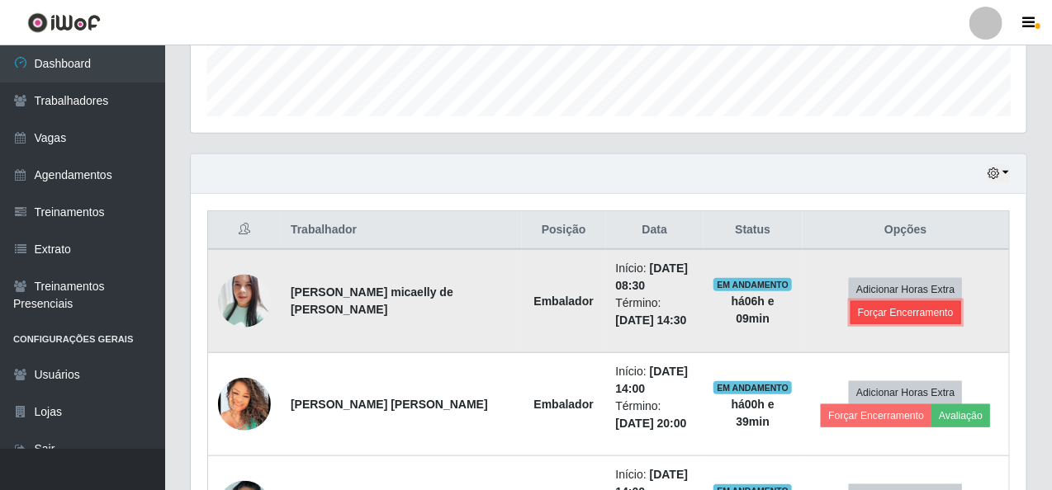
click at [918, 310] on button "Forçar Encerramento" at bounding box center [905, 312] width 111 height 23
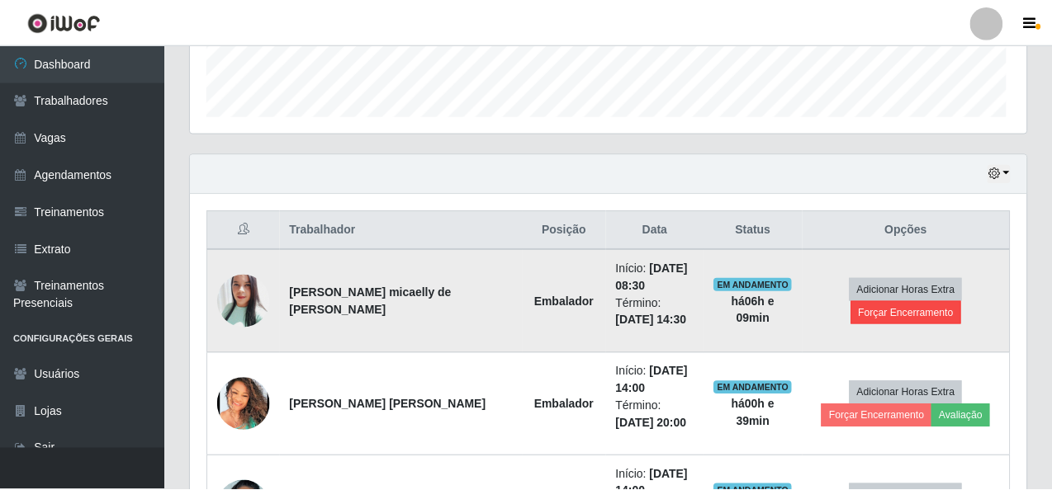
scroll to position [343, 829]
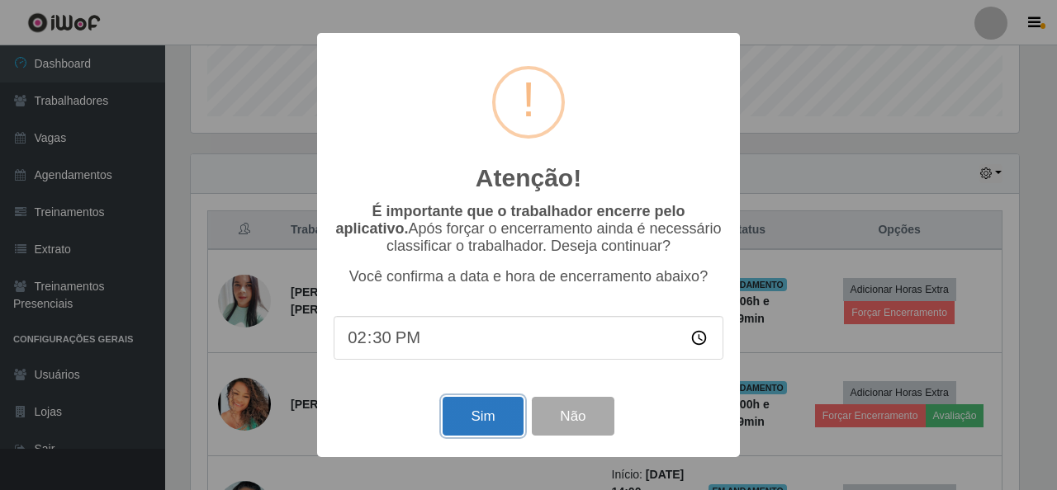
click at [476, 417] on button "Sim" at bounding box center [483, 416] width 80 height 39
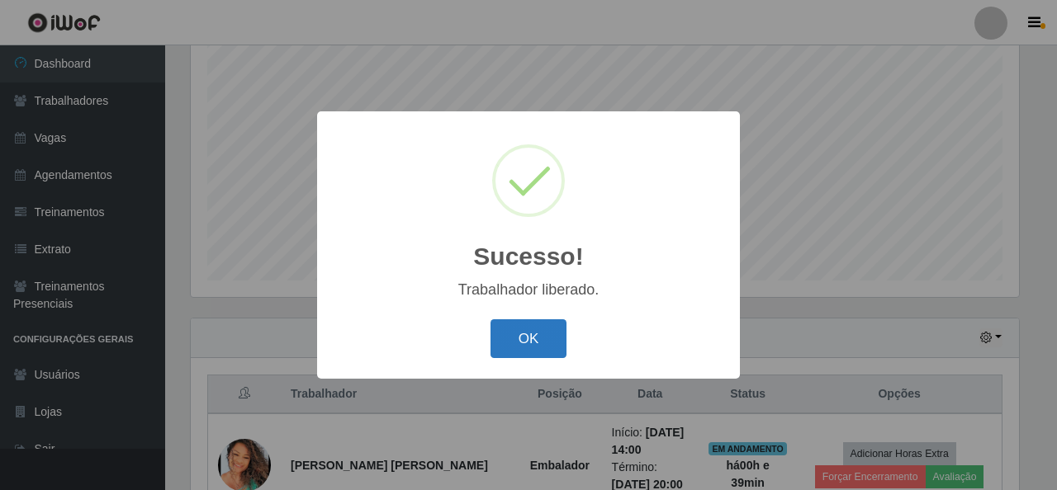
click at [516, 344] on button "OK" at bounding box center [528, 339] width 77 height 39
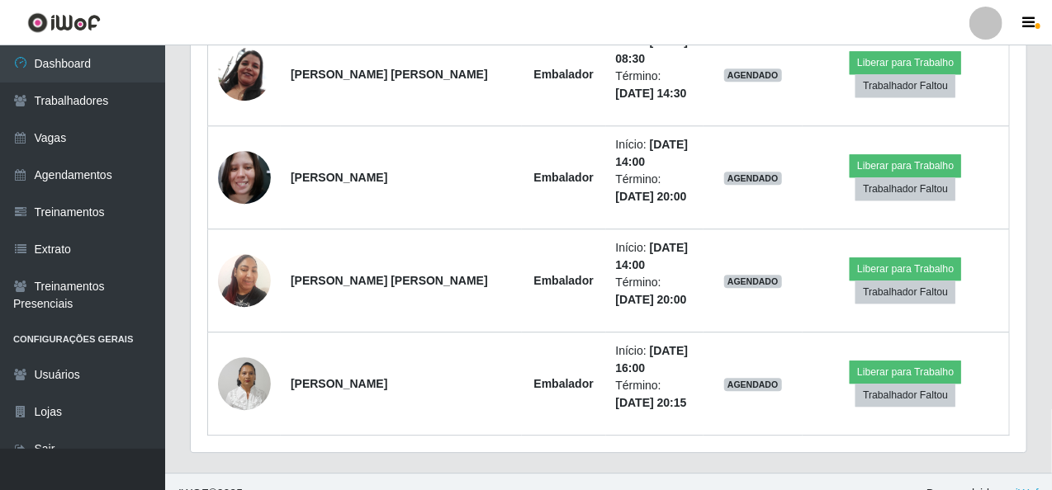
scroll to position [4431, 0]
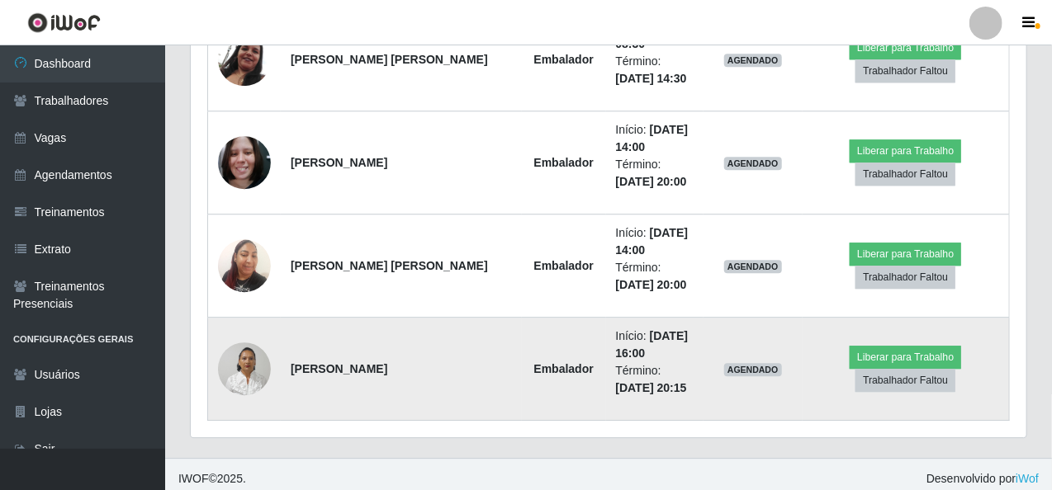
click at [635, 362] on li "Término: [DATE] 20:15" at bounding box center [655, 379] width 78 height 35
click at [898, 346] on button "Liberar para Trabalho" at bounding box center [905, 357] width 111 height 23
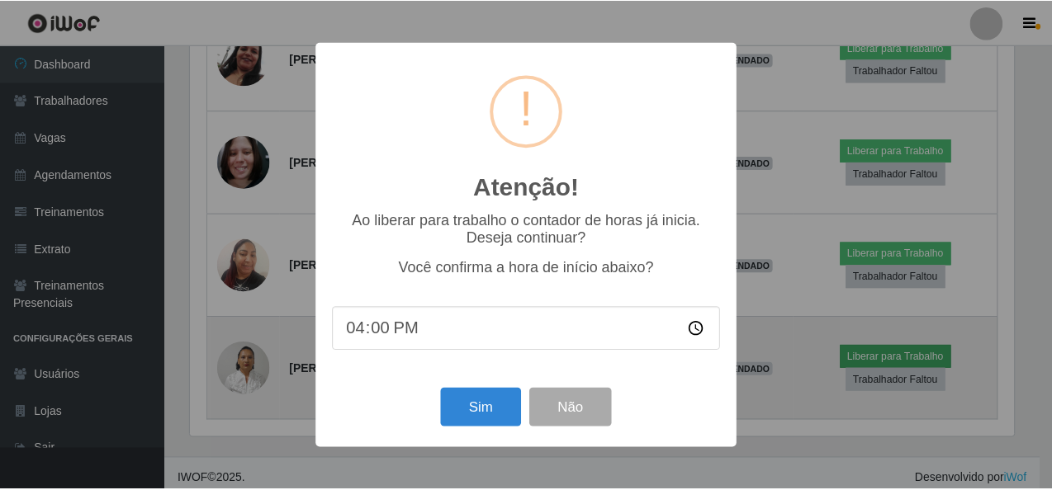
scroll to position [343, 829]
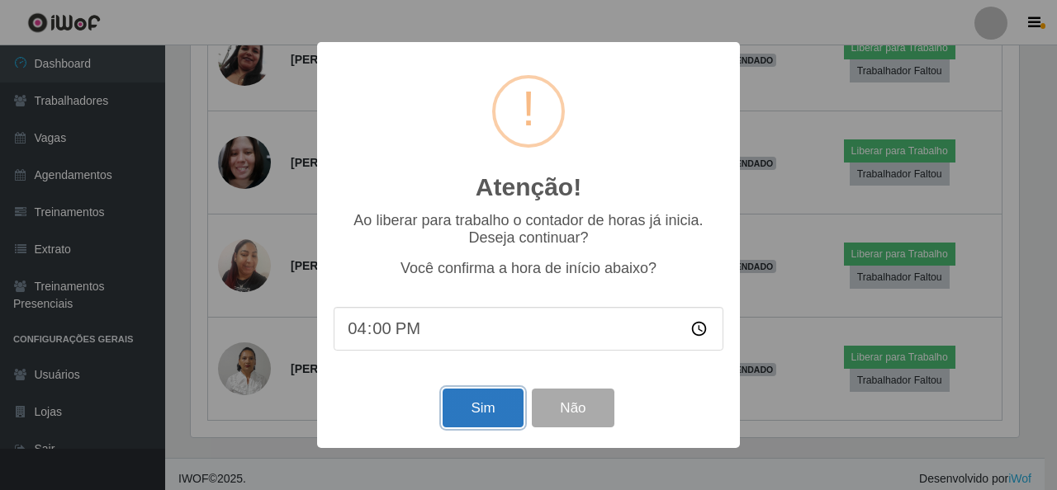
click at [478, 417] on button "Sim" at bounding box center [483, 408] width 80 height 39
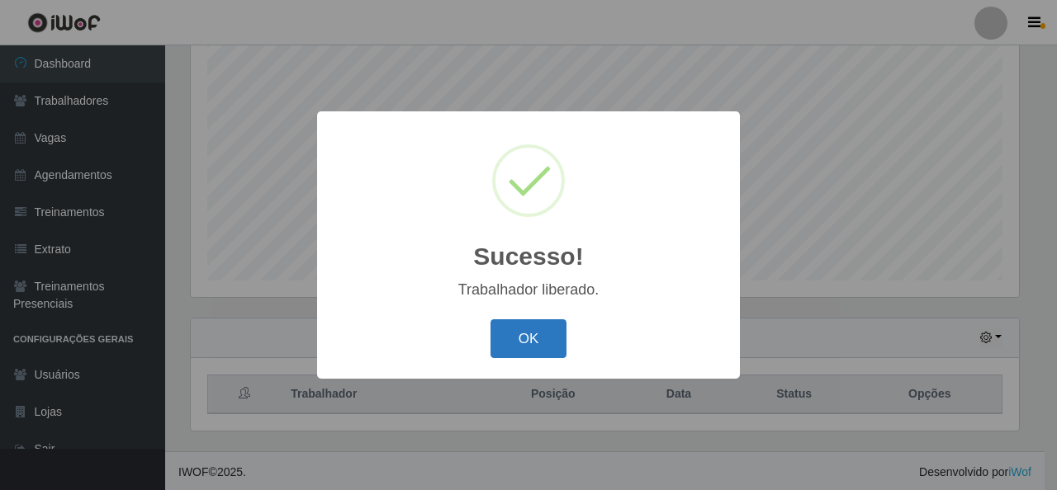
click at [539, 350] on button "OK" at bounding box center [528, 339] width 77 height 39
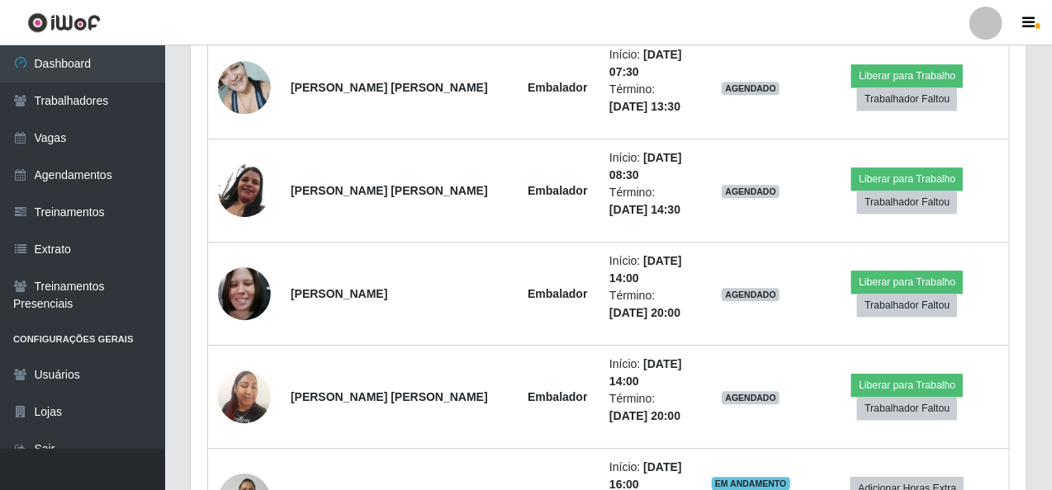
scroll to position [4431, 0]
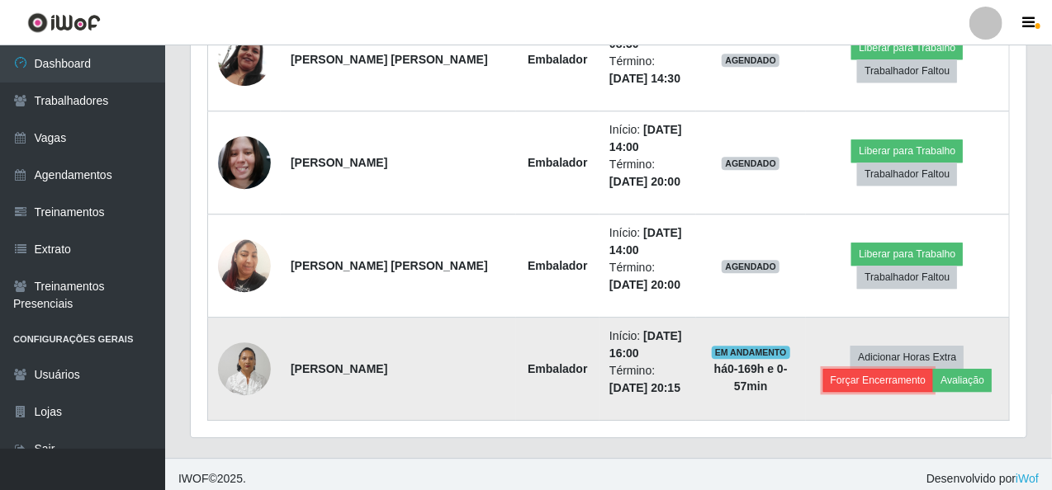
click at [854, 370] on button "Forçar Encerramento" at bounding box center [878, 380] width 111 height 23
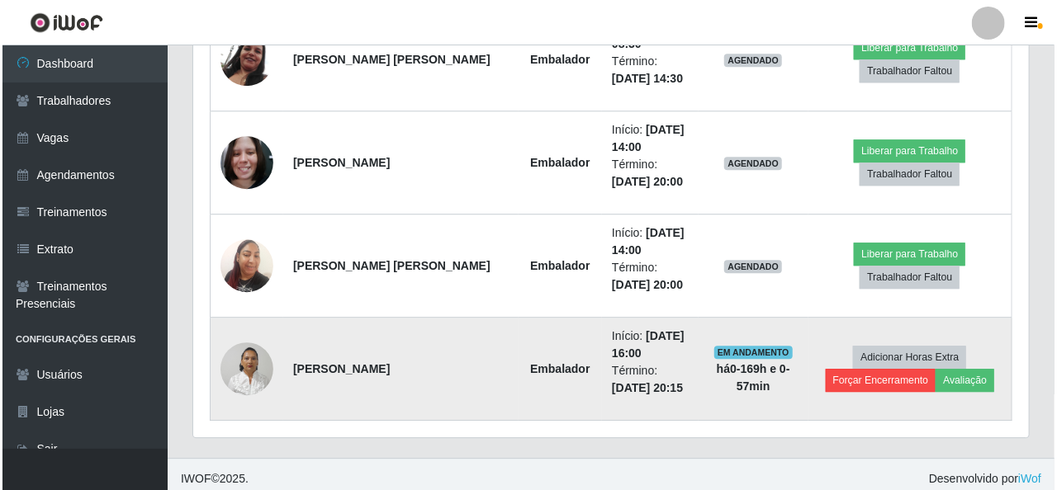
scroll to position [343, 829]
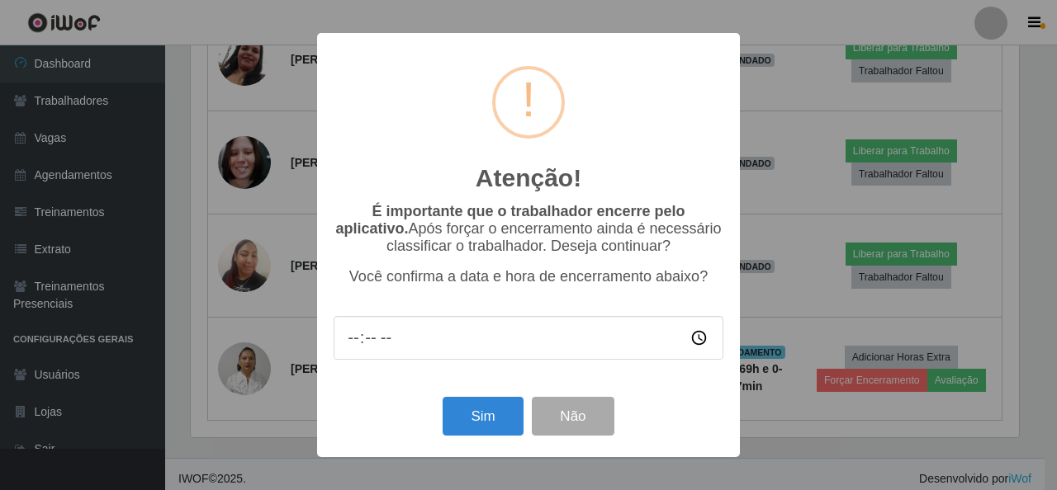
type input "01:15"
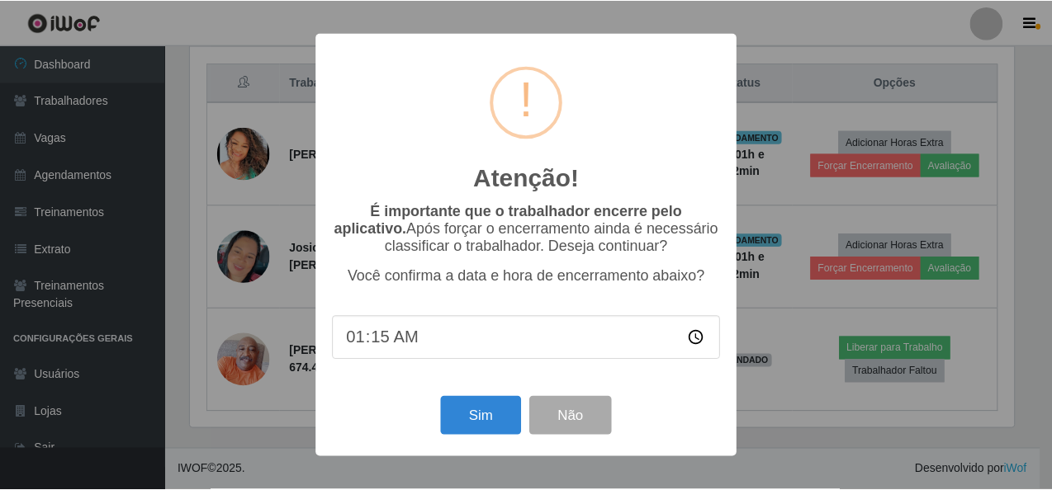
scroll to position [618, 0]
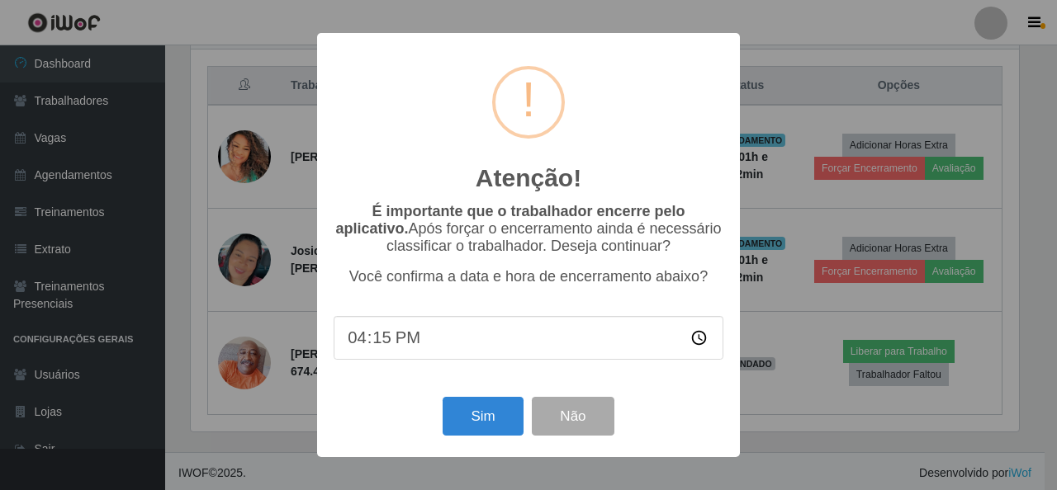
type input "16:00"
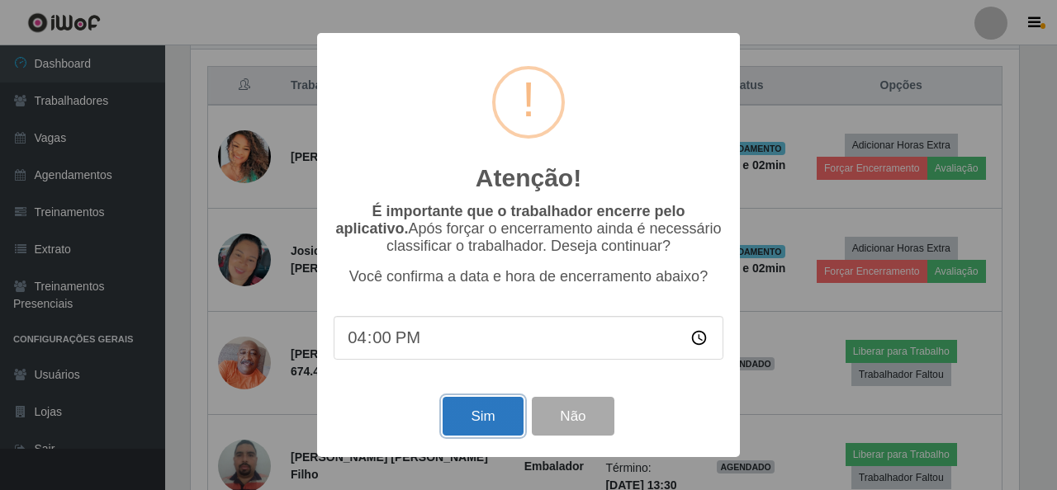
click at [469, 413] on button "Sim" at bounding box center [483, 416] width 80 height 39
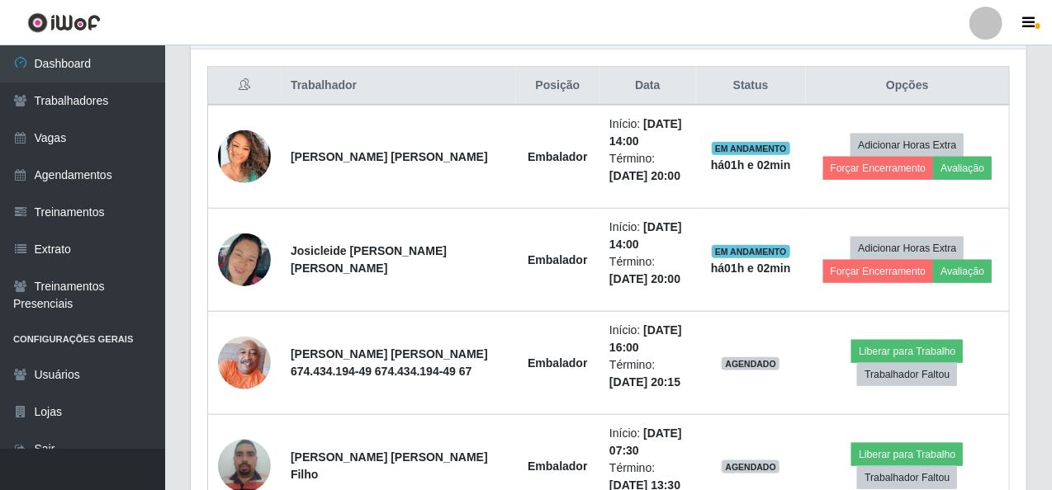
scroll to position [343, 829]
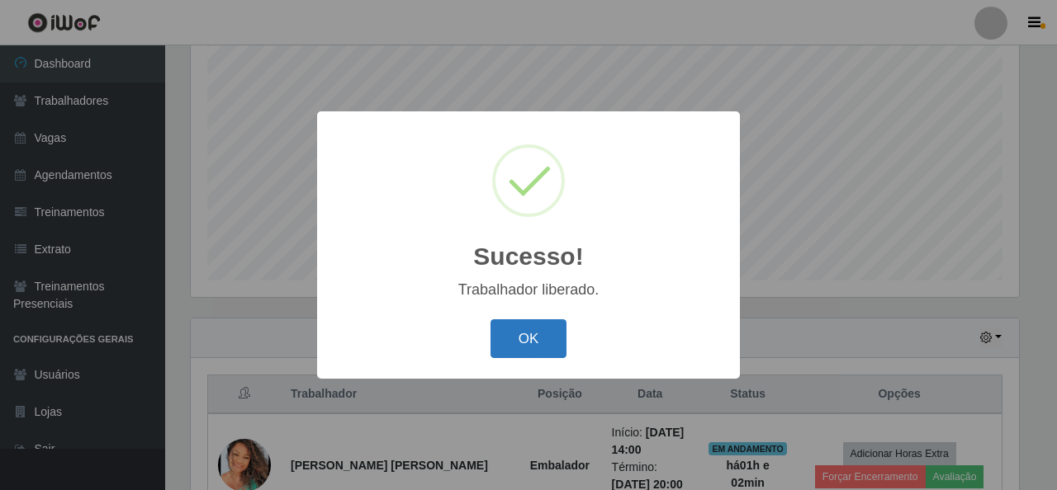
click at [540, 330] on button "OK" at bounding box center [528, 339] width 77 height 39
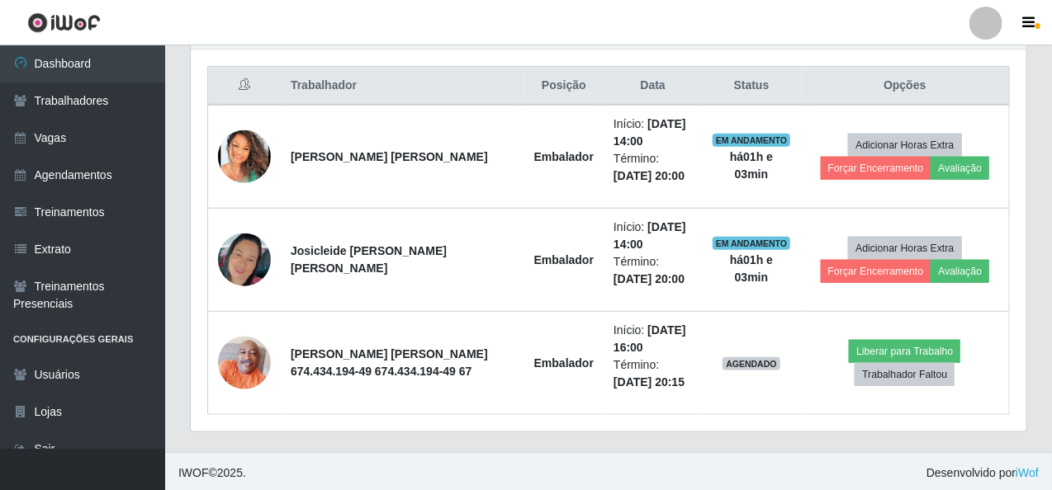
scroll to position [4328, 0]
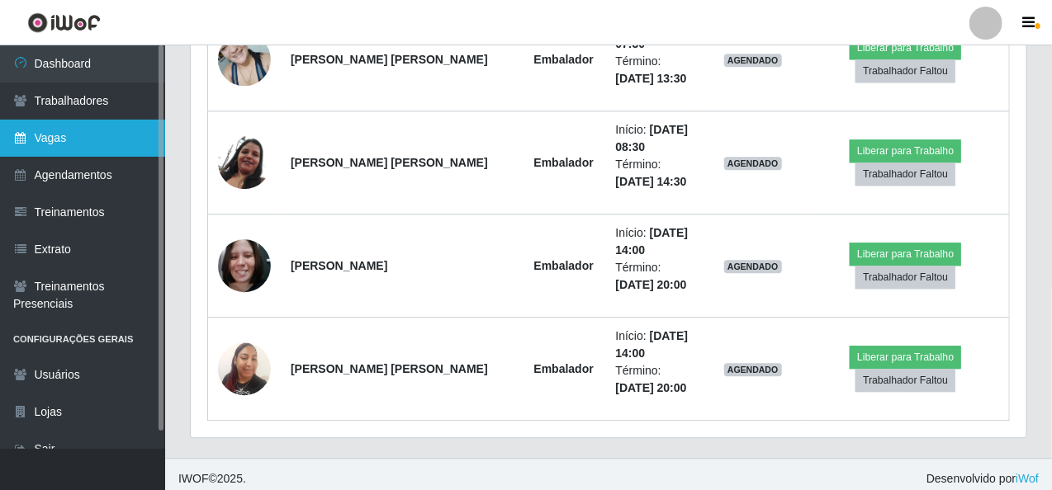
click at [56, 138] on link "Vagas" at bounding box center [82, 138] width 165 height 37
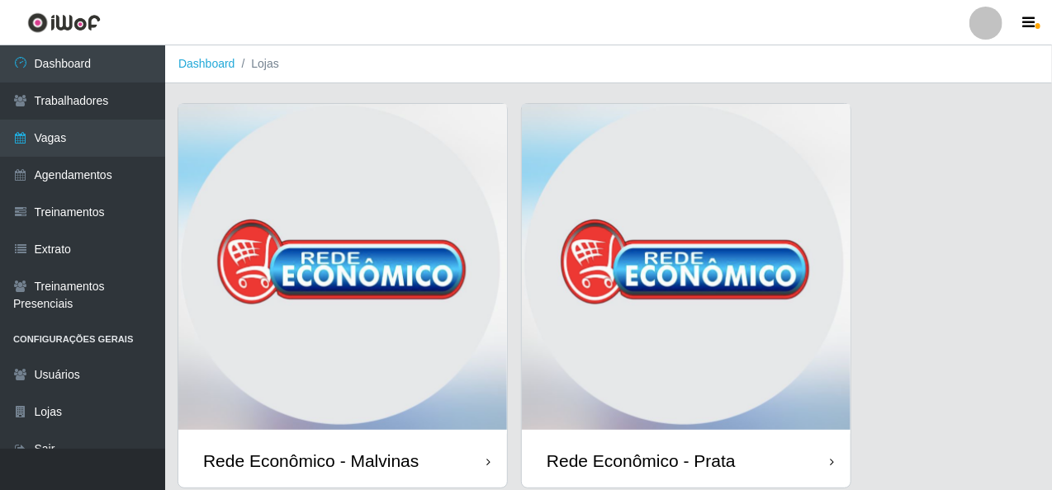
click at [376, 268] on img at bounding box center [342, 269] width 329 height 330
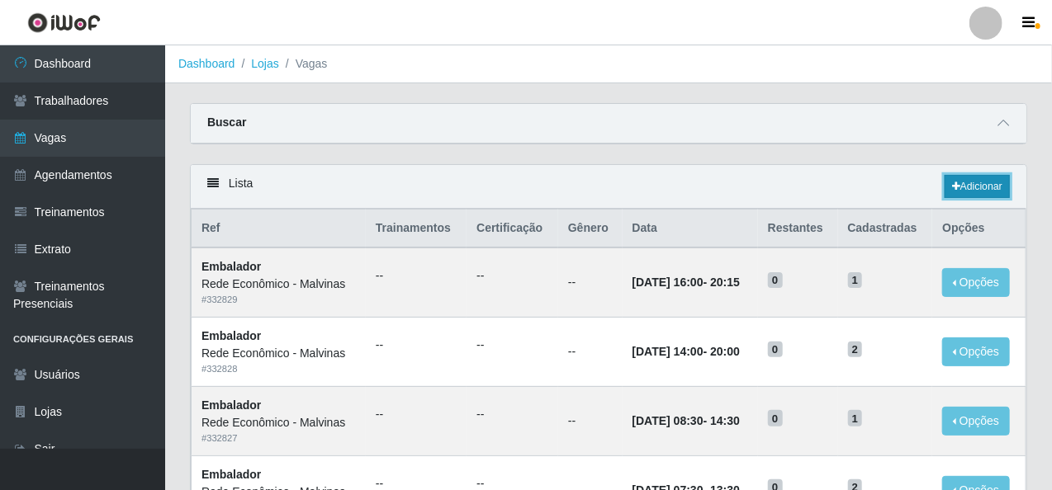
click at [954, 186] on icon at bounding box center [956, 187] width 8 height 10
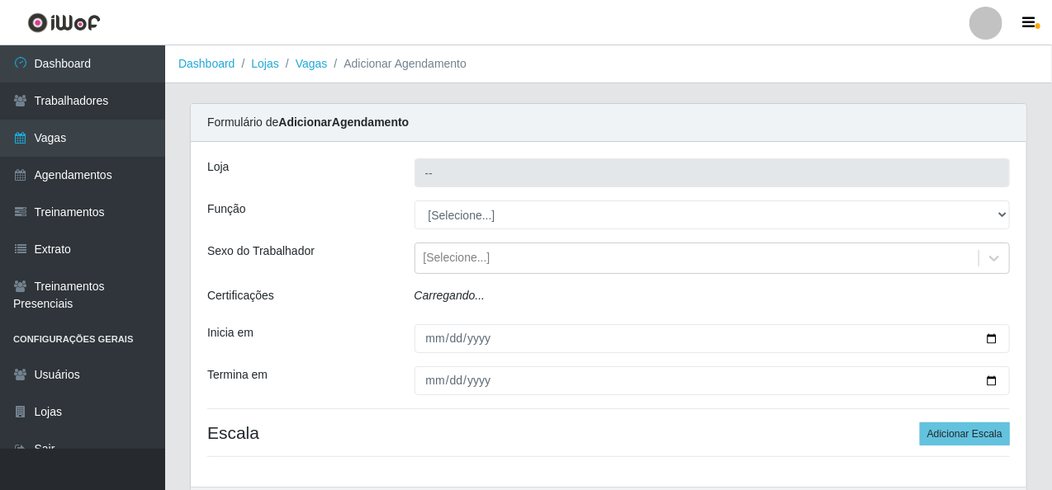
type input "Rede Econômico - Malvinas"
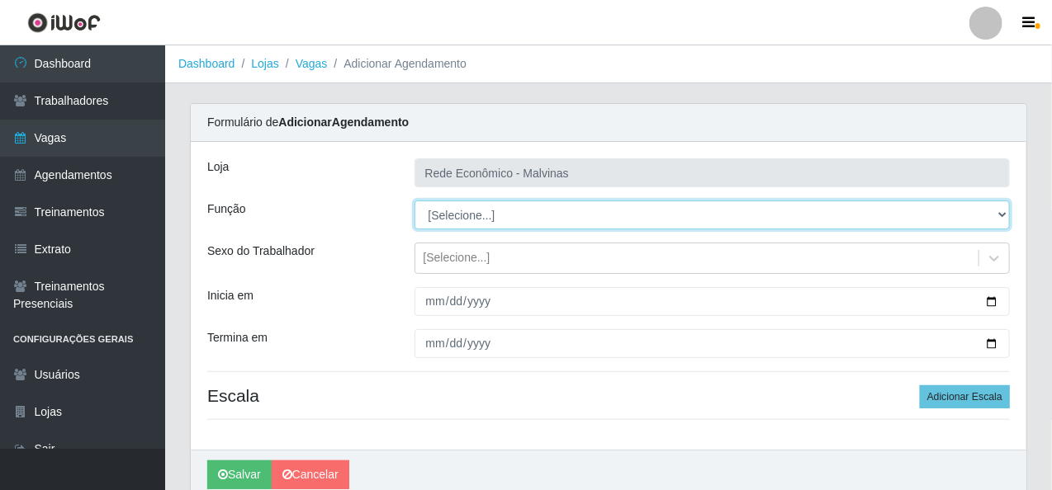
click at [466, 223] on select "[Selecione...] Embalador Embalador + Embalador ++ Operador de Caixa Operador de…" at bounding box center [712, 215] width 596 height 29
select select "1"
click at [414, 201] on select "[Selecione...] Embalador Embalador + Embalador ++ Operador de Caixa Operador de…" at bounding box center [712, 215] width 596 height 29
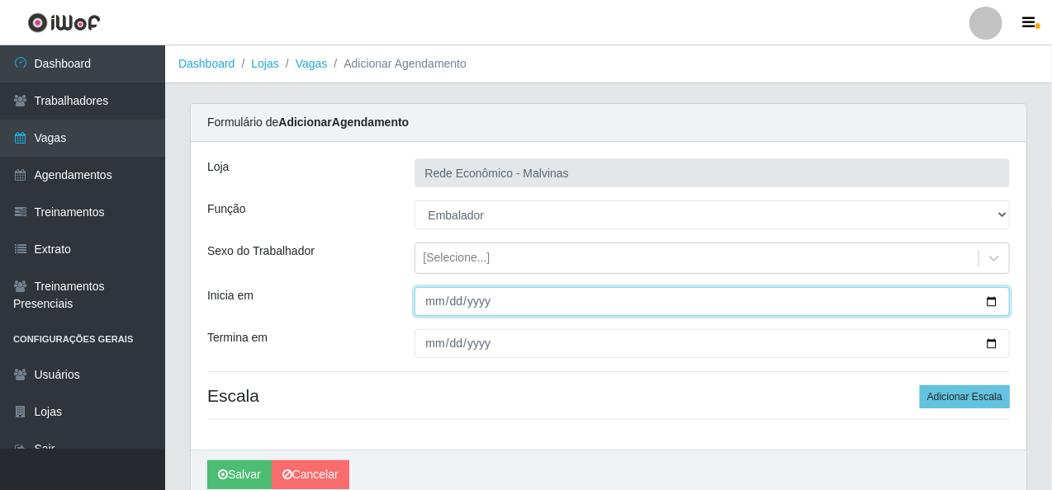
click at [434, 304] on input "Inicia em" at bounding box center [712, 301] width 596 height 29
type input "[DATE]"
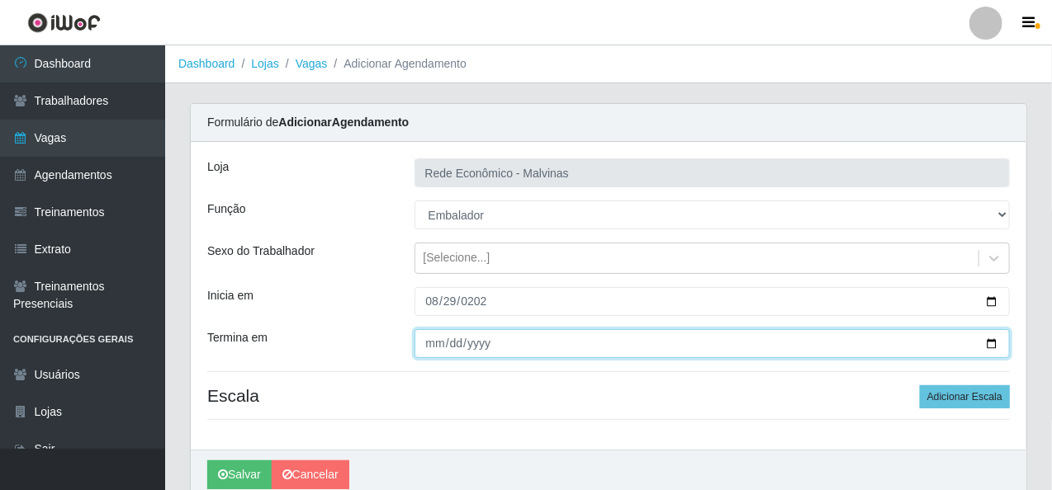
click at [429, 329] on input "Termina em" at bounding box center [712, 343] width 596 height 29
type input "[DATE]"
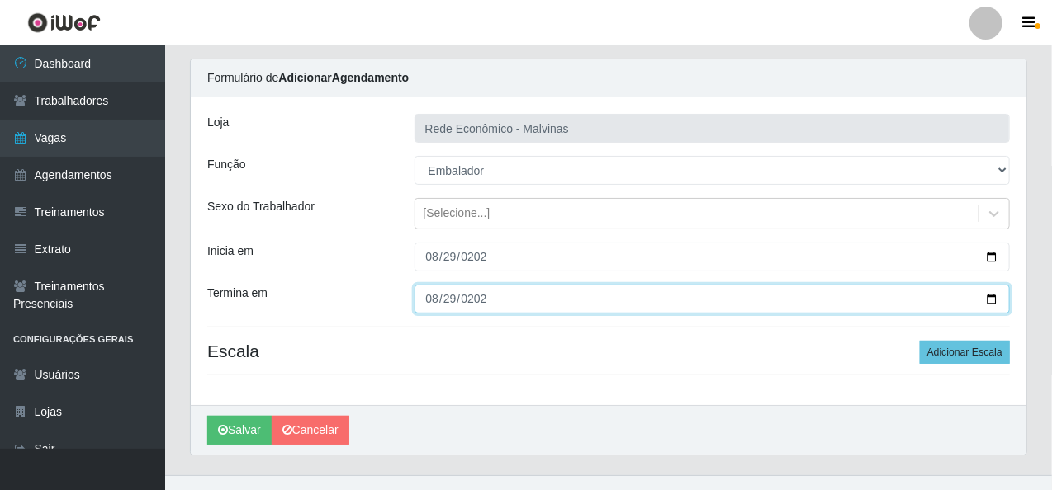
scroll to position [69, 0]
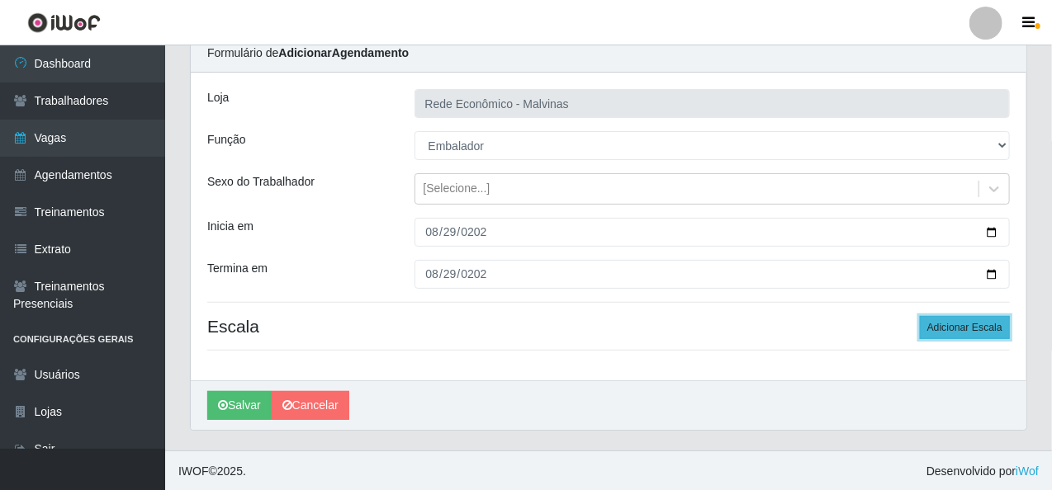
click at [951, 327] on button "Adicionar Escala" at bounding box center [965, 327] width 90 height 23
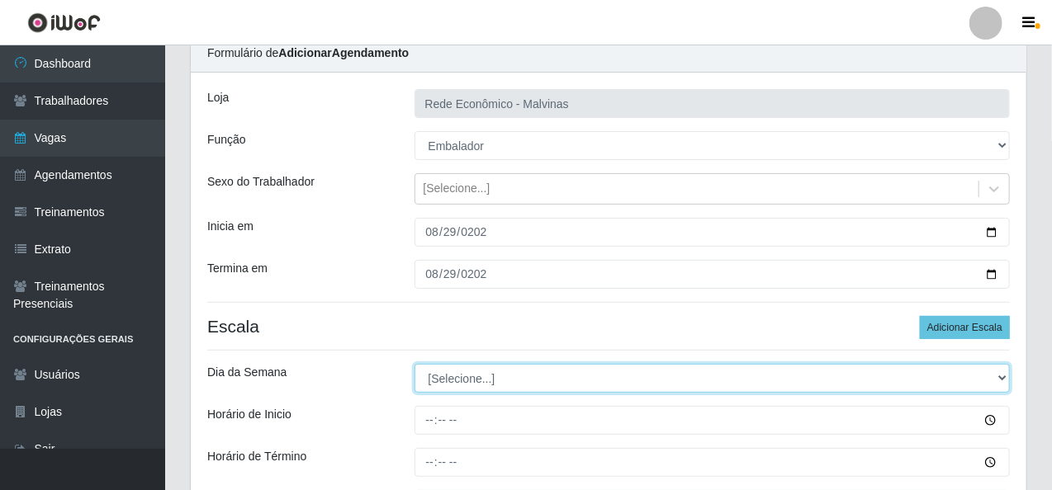
click at [486, 381] on select "[Selecione...] Segunda Terça Quarta Quinta Sexta Sábado Domingo" at bounding box center [712, 378] width 596 height 29
select select "5"
click at [414, 364] on select "[Selecione...] Segunda Terça Quarta Quinta Sexta Sábado Domingo" at bounding box center [712, 378] width 596 height 29
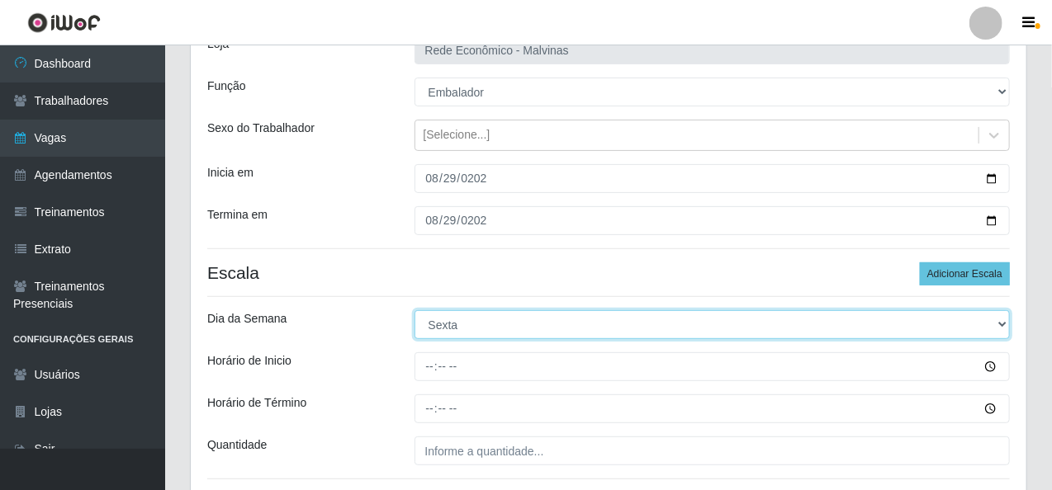
scroll to position [152, 0]
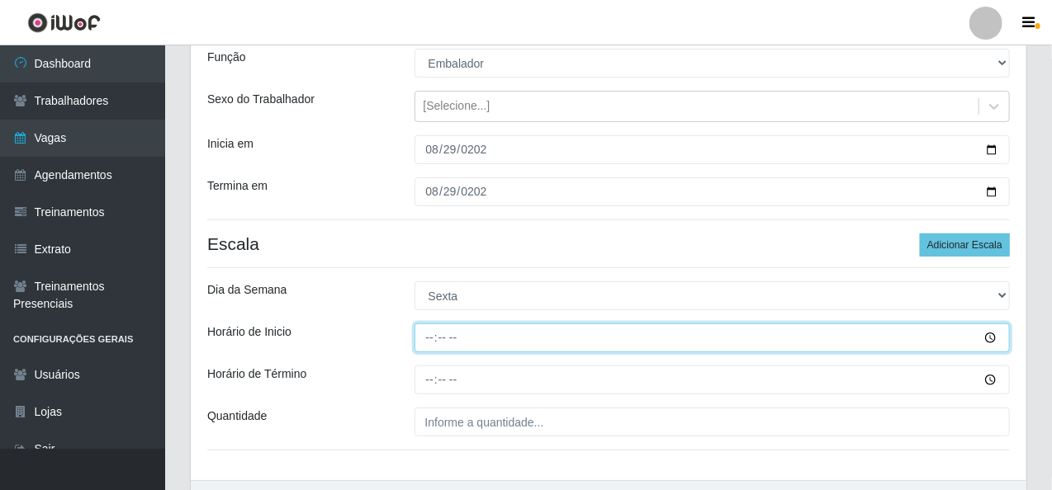
click at [421, 334] on input "Horário de Inicio" at bounding box center [712, 338] width 596 height 29
type input "16:00"
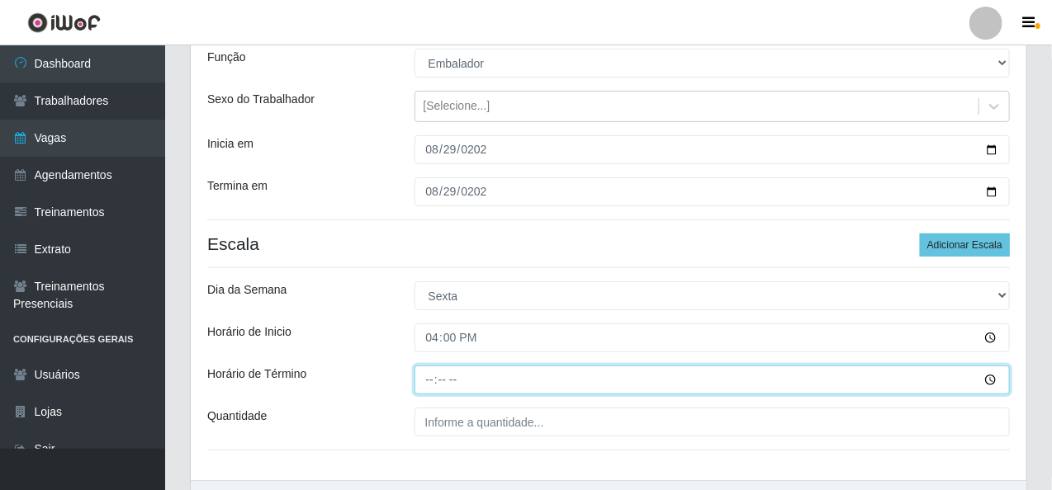
click at [428, 368] on input "Horário de Término" at bounding box center [712, 380] width 596 height 29
type input "20:15"
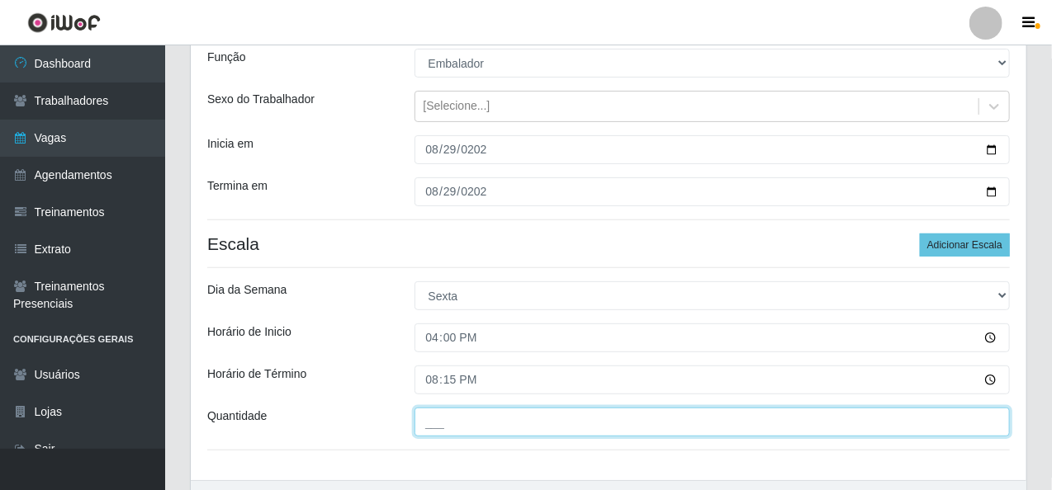
click at [433, 421] on input "___" at bounding box center [712, 422] width 596 height 29
type input "1__"
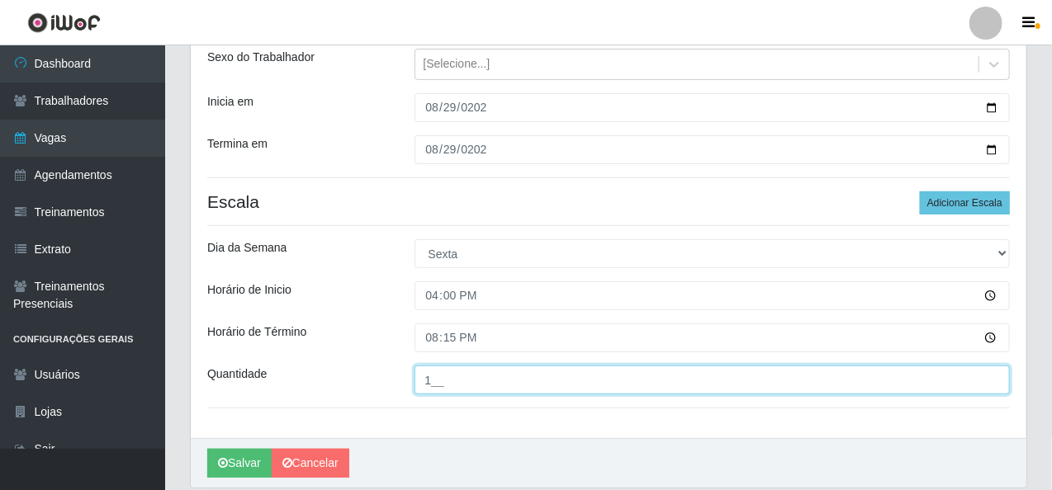
scroll to position [252, 0]
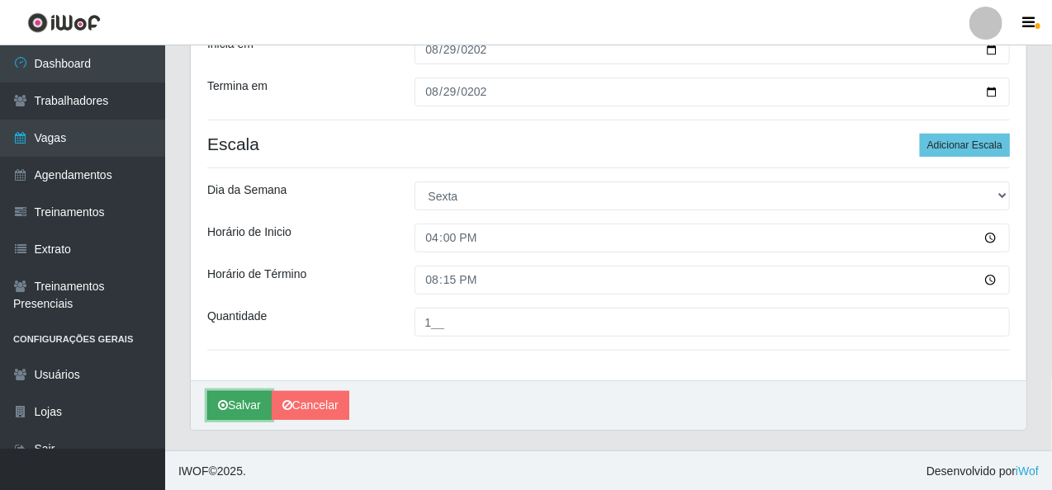
click at [254, 404] on button "Salvar" at bounding box center [239, 405] width 64 height 29
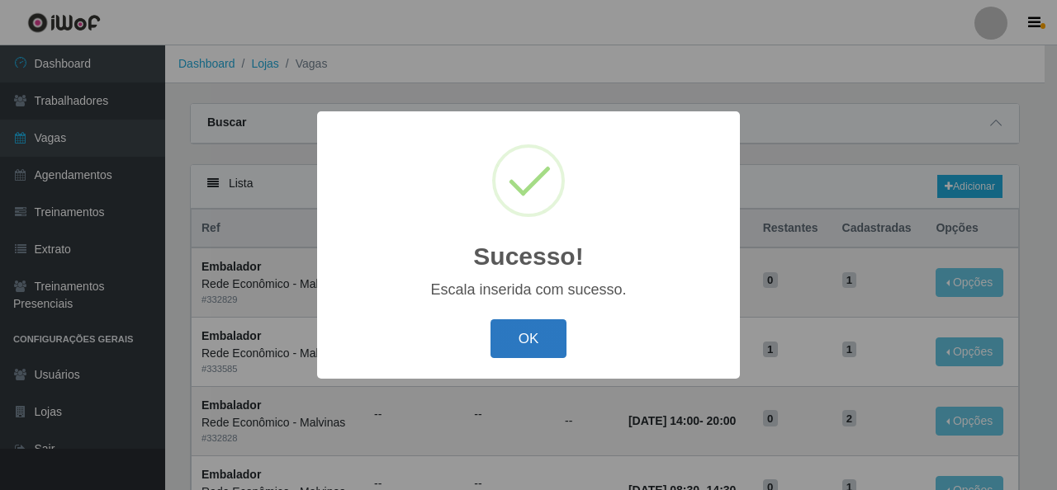
click at [542, 348] on button "OK" at bounding box center [528, 339] width 77 height 39
